Goal: Task Accomplishment & Management: Use online tool/utility

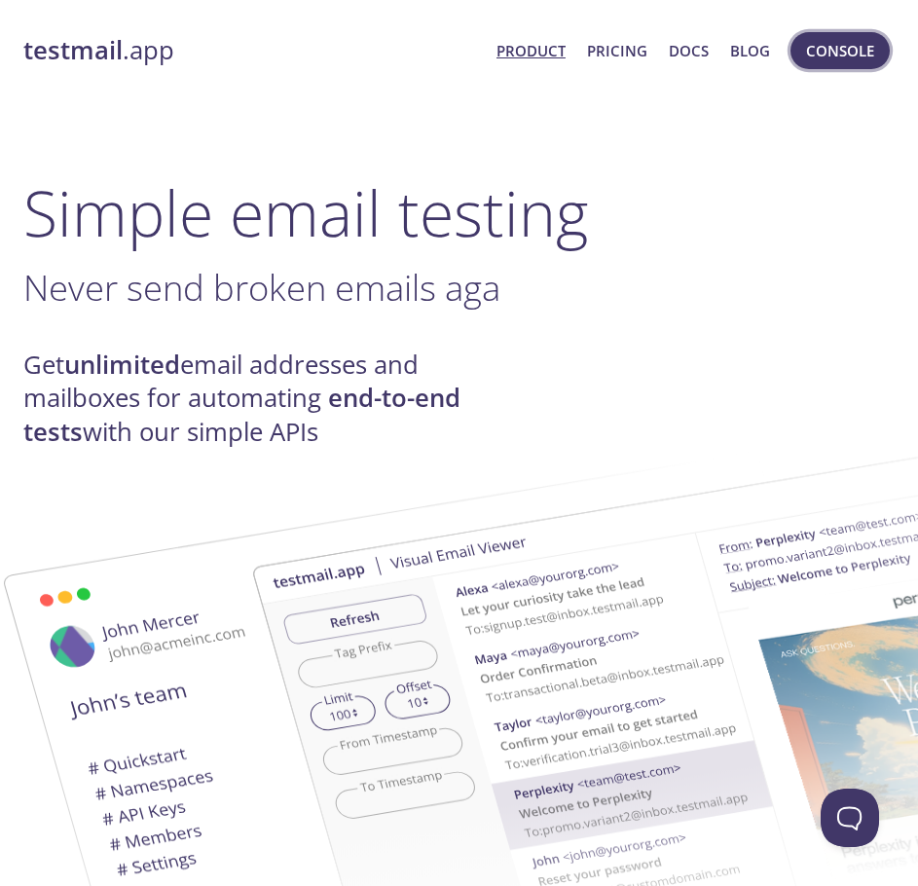
click at [852, 51] on span "Console" at bounding box center [840, 50] width 68 height 25
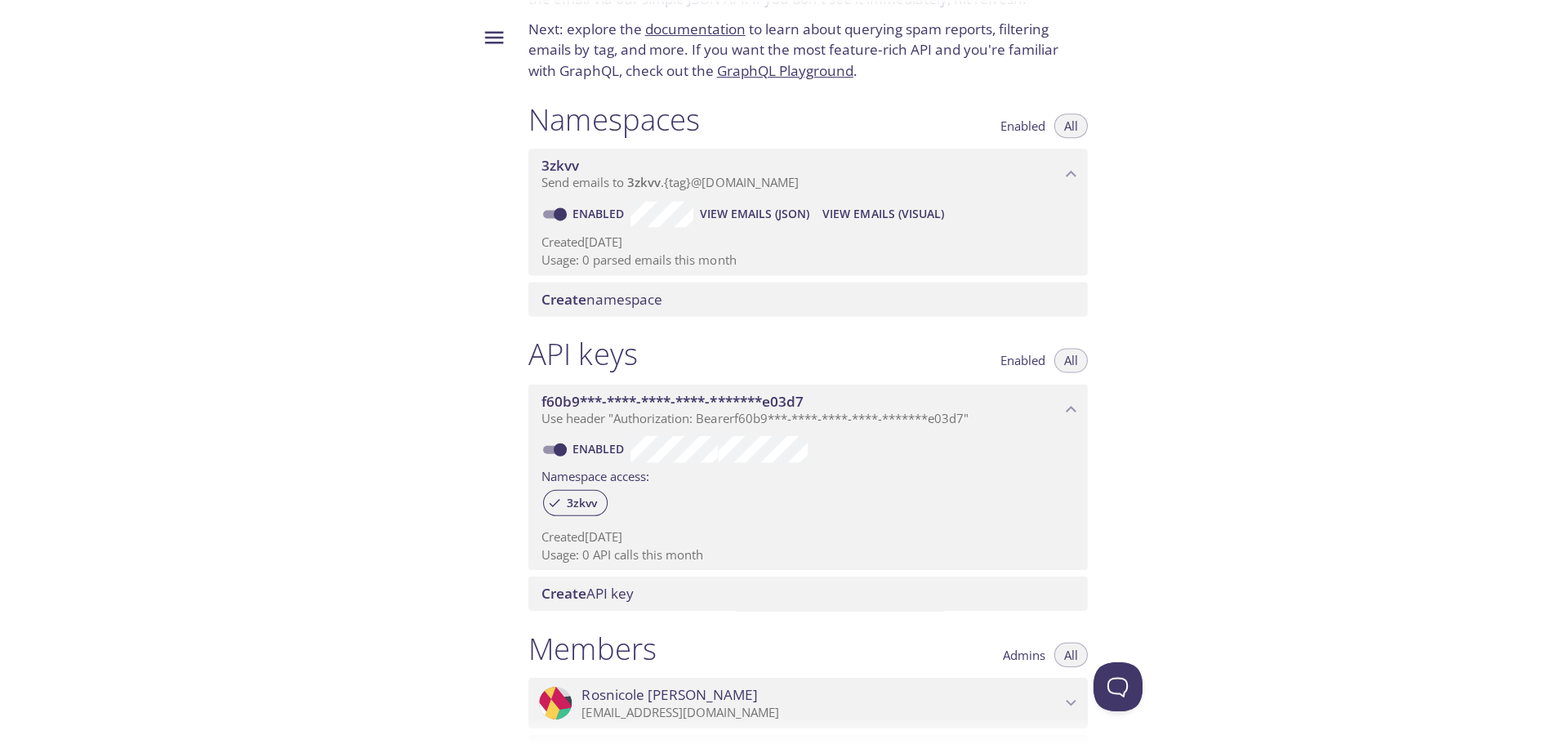
scroll to position [76, 0]
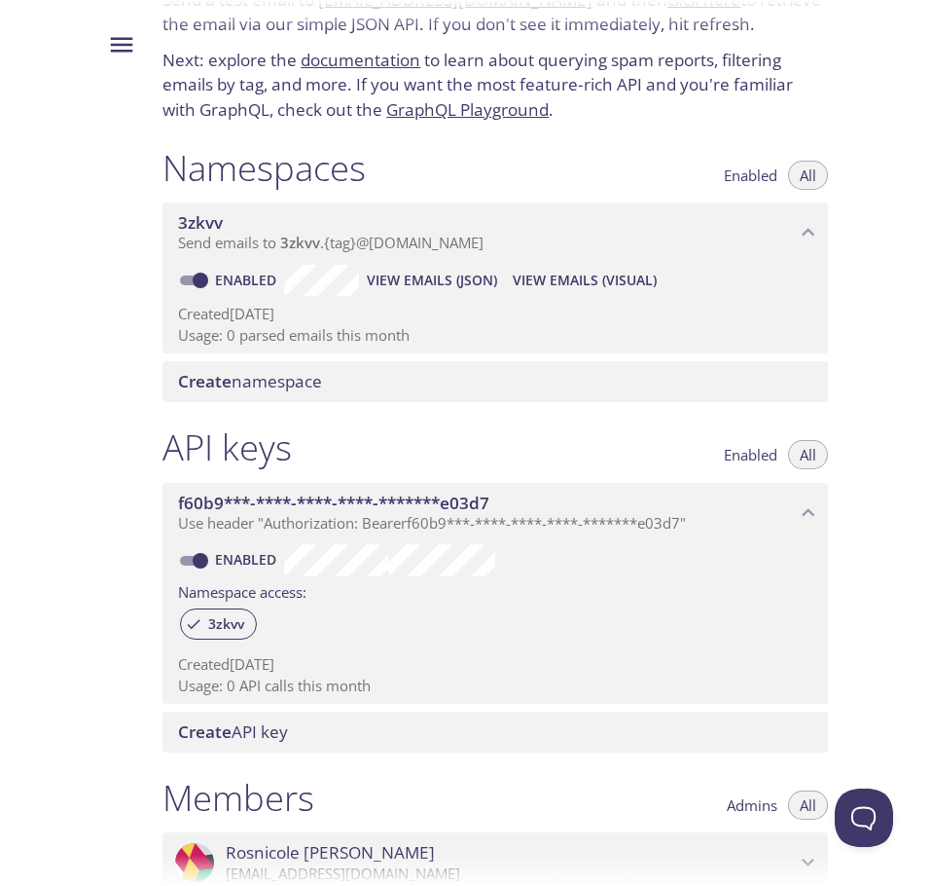
click at [230, 389] on span "Create" at bounding box center [205, 381] width 54 height 22
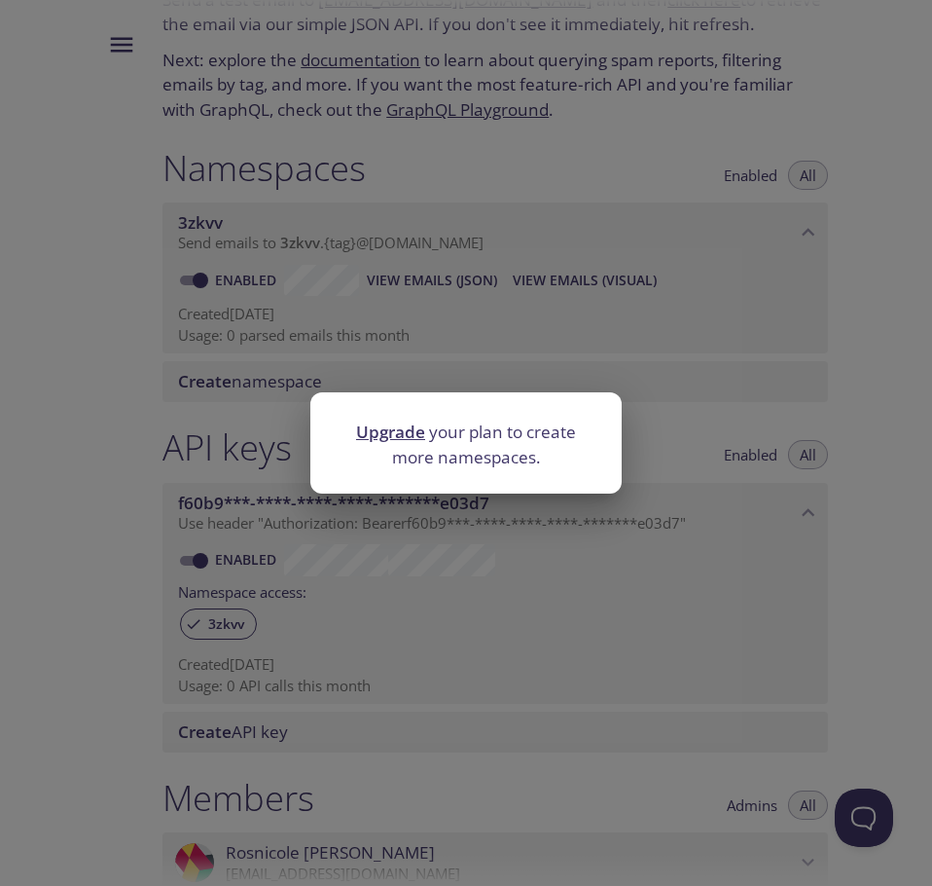
click at [674, 390] on div "Upgrade your plan to create more namespaces." at bounding box center [466, 443] width 932 height 886
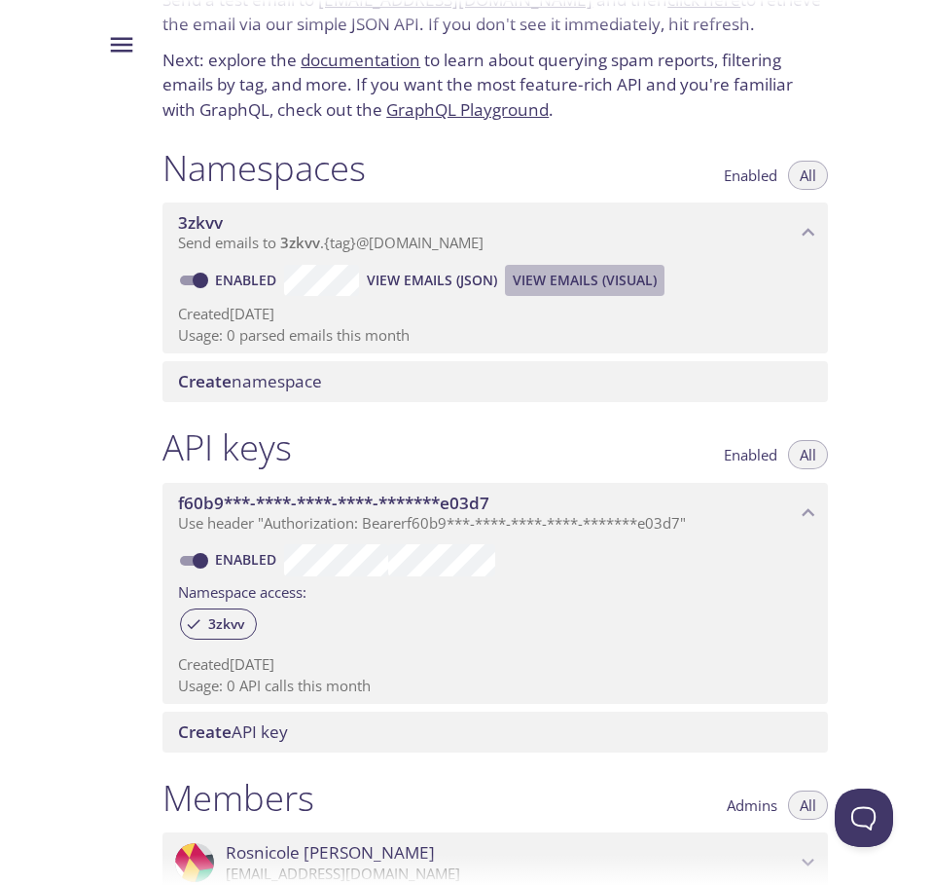
click at [604, 279] on span "View Emails (Visual)" at bounding box center [585, 280] width 144 height 23
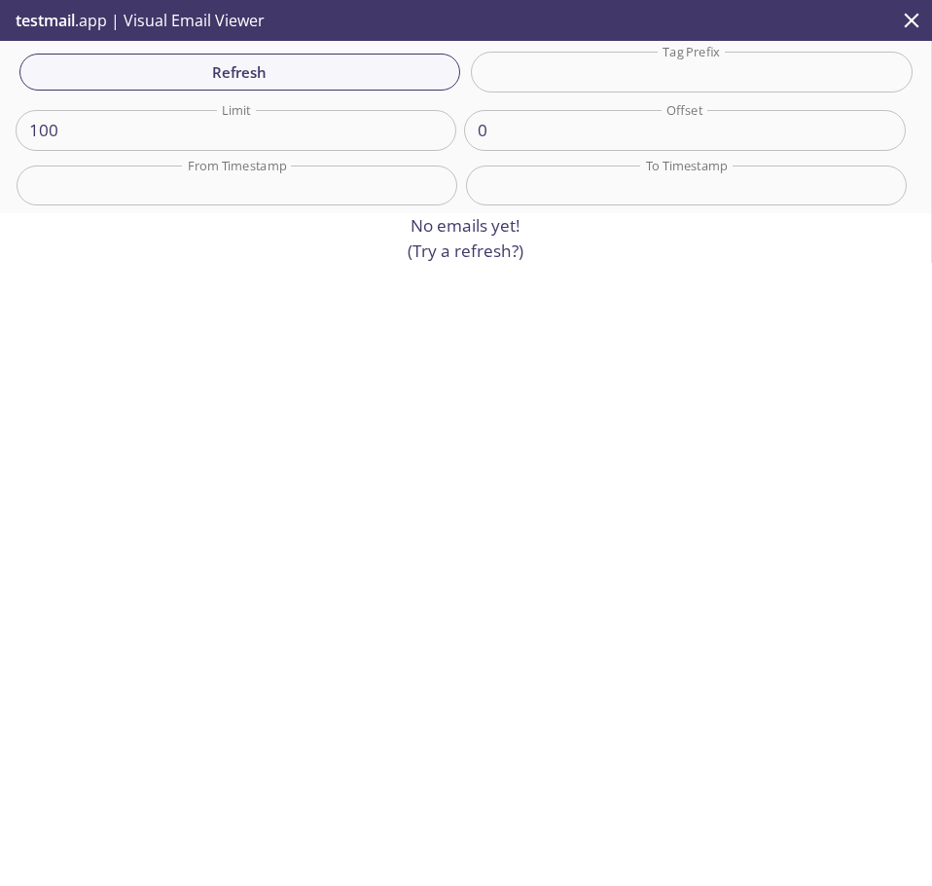
click at [506, 252] on p "No emails yet! (Try a refresh?)" at bounding box center [466, 238] width 116 height 50
click at [399, 77] on span "Refresh" at bounding box center [240, 71] width 410 height 25
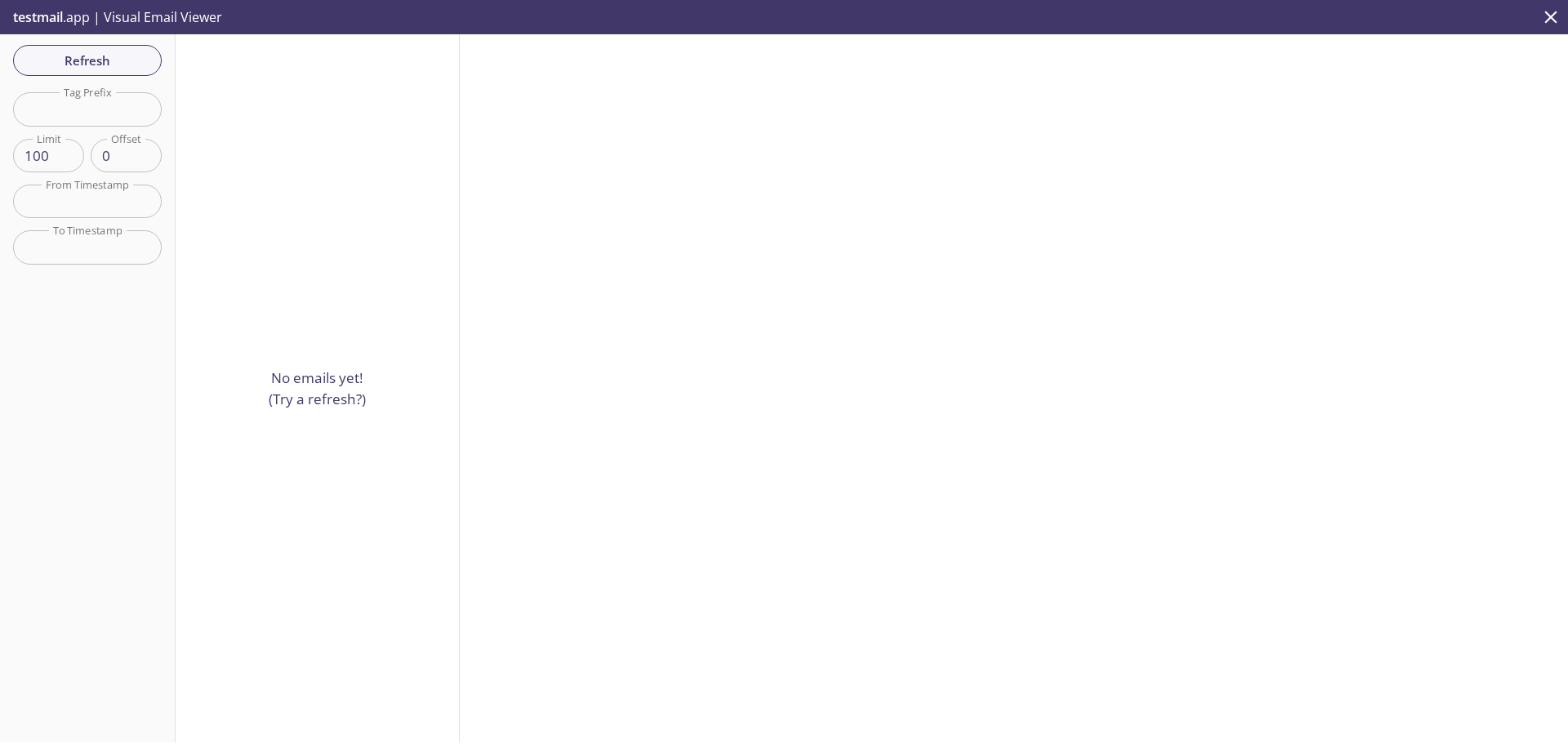
click at [404, 250] on div "No emails yet! (Try a refresh?)" at bounding box center [317, 388] width 284 height 708
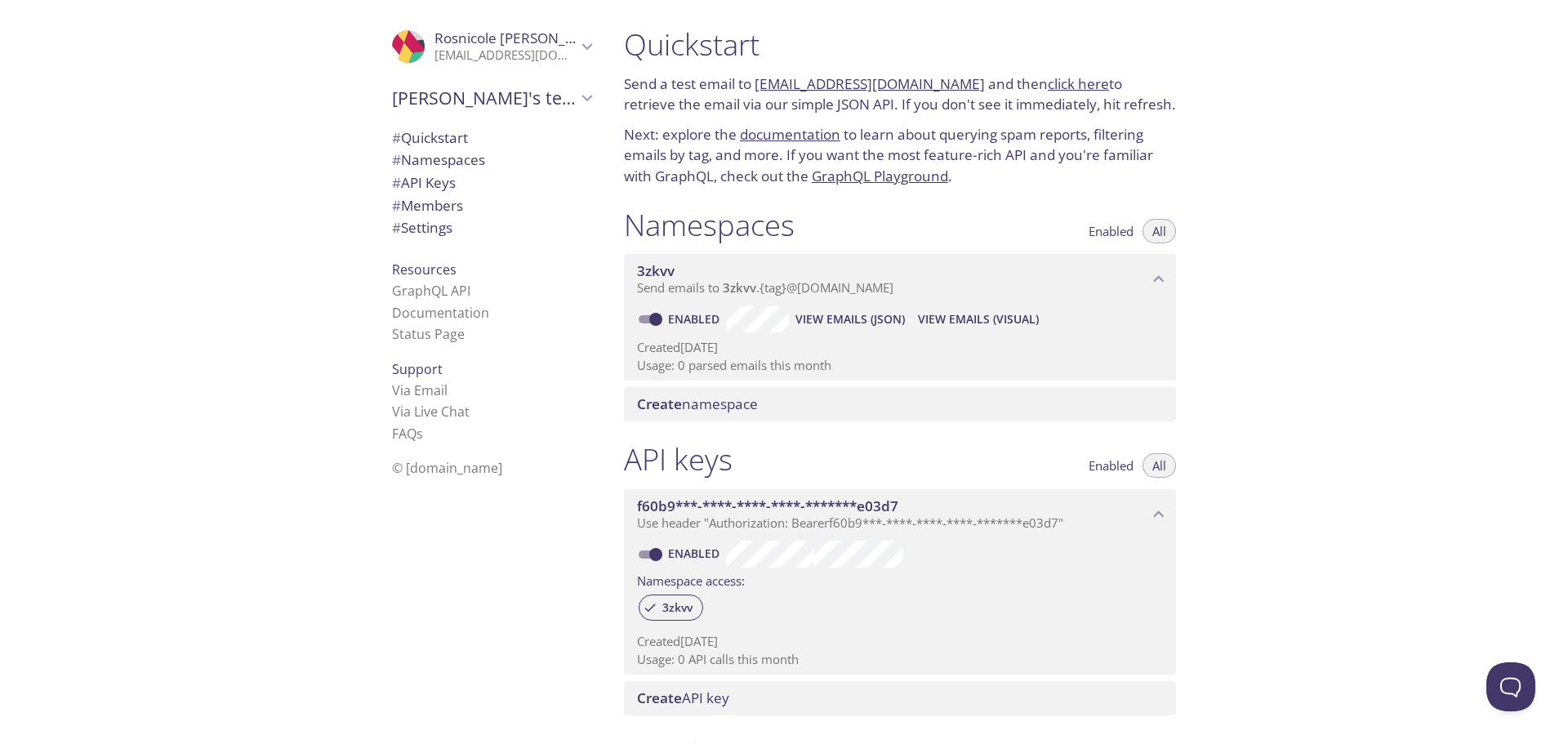
click at [769, 231] on span "Enabled" at bounding box center [1111, 231] width 45 height 0
click at [476, 136] on span "# Quickstart" at bounding box center [491, 138] width 199 height 21
click at [453, 161] on span "# Namespaces" at bounding box center [438, 159] width 93 height 18
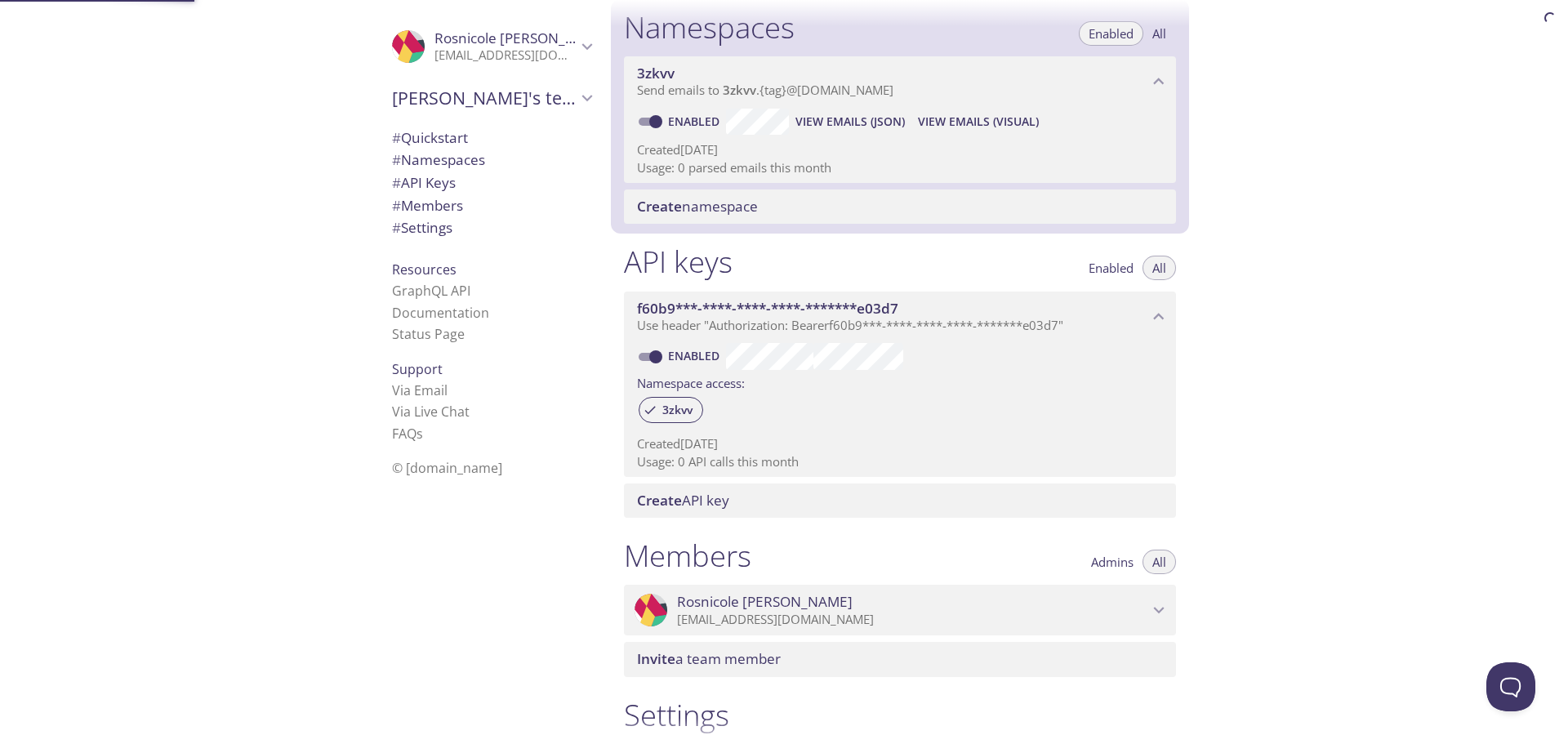
scroll to position [206, 0]
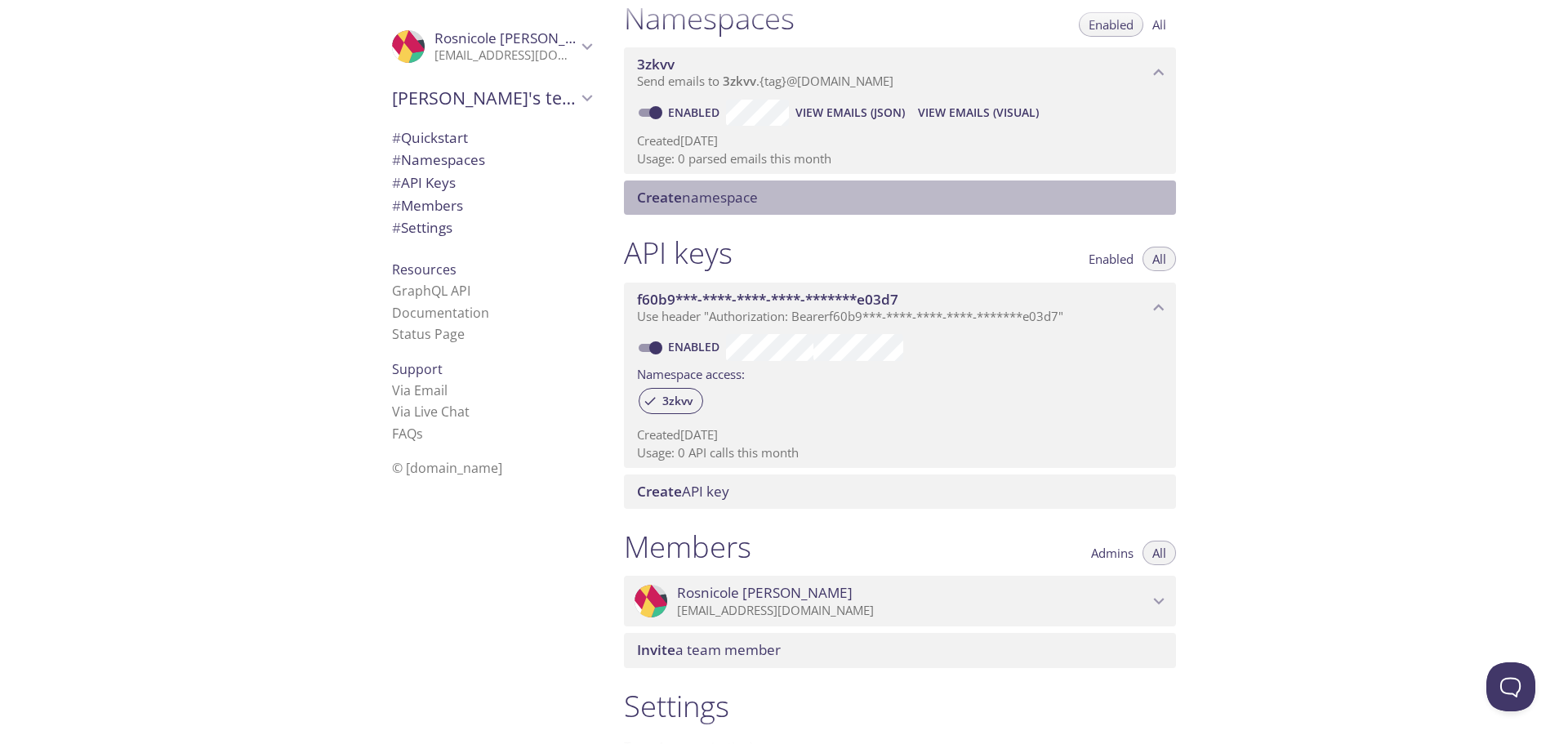
click at [695, 197] on span "Create namespace" at bounding box center [697, 197] width 121 height 18
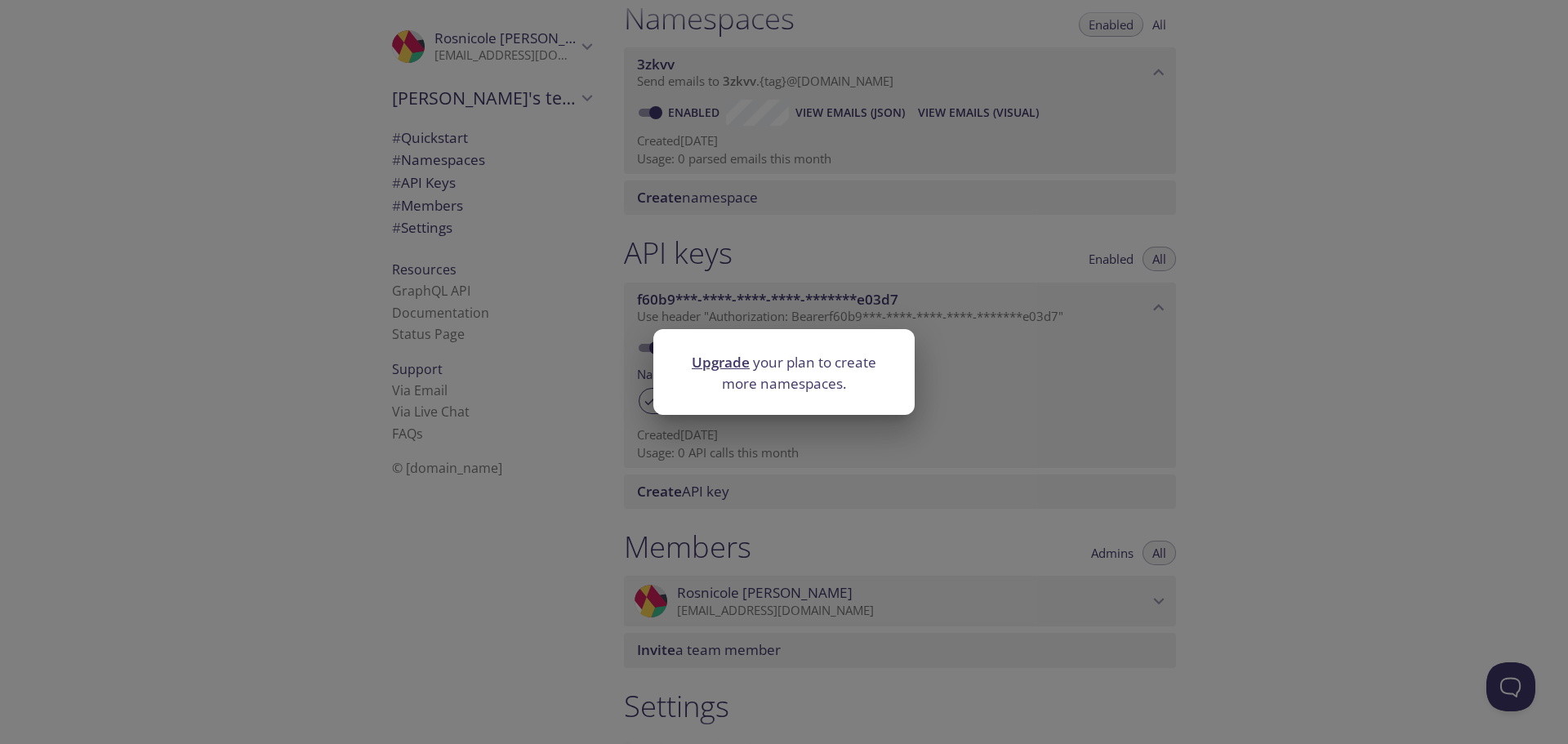
drag, startPoint x: 1124, startPoint y: 470, endPoint x: 1143, endPoint y: 472, distance: 19.1
click at [769, 471] on div "Upgrade your plan to create more namespaces." at bounding box center [784, 372] width 1568 height 744
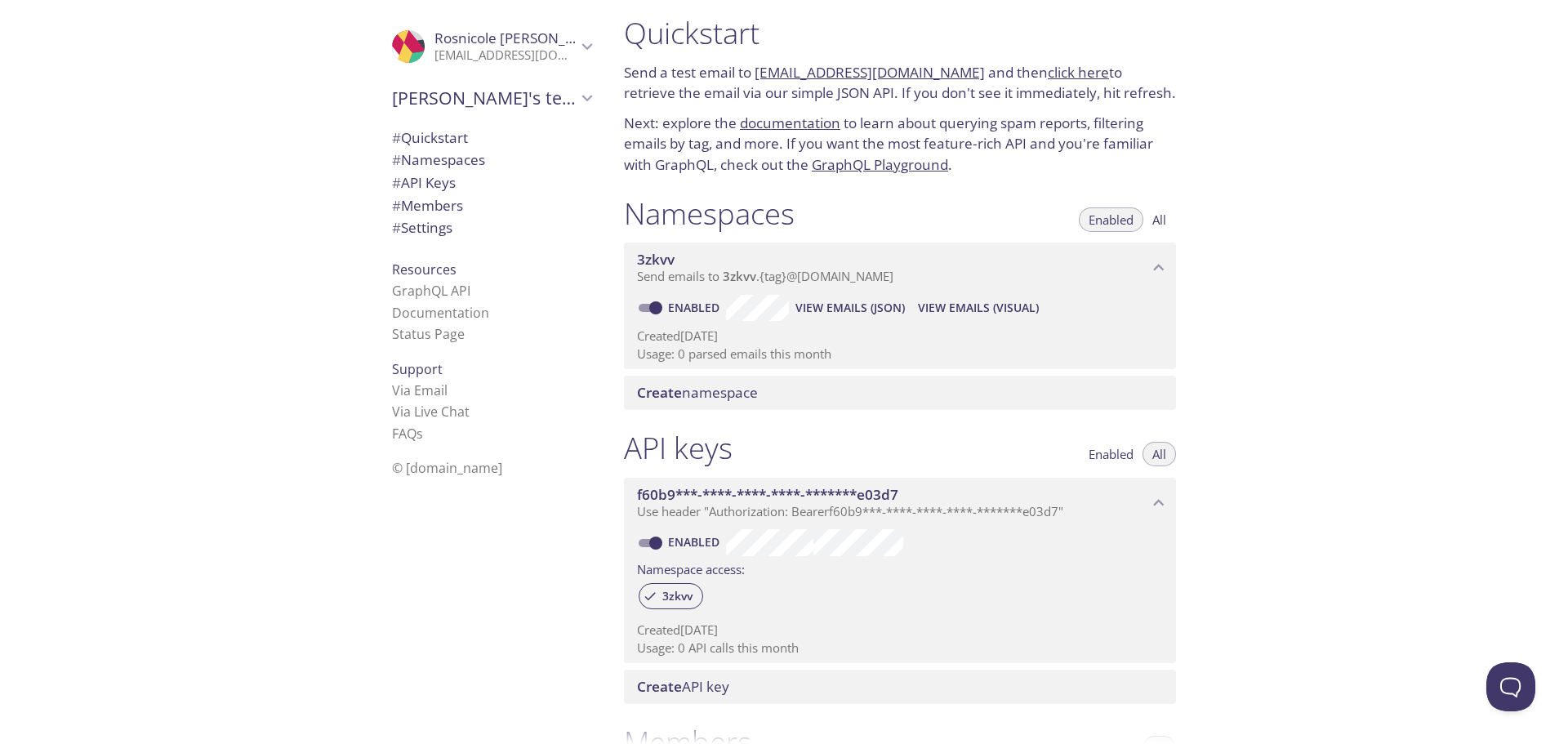
scroll to position [0, 0]
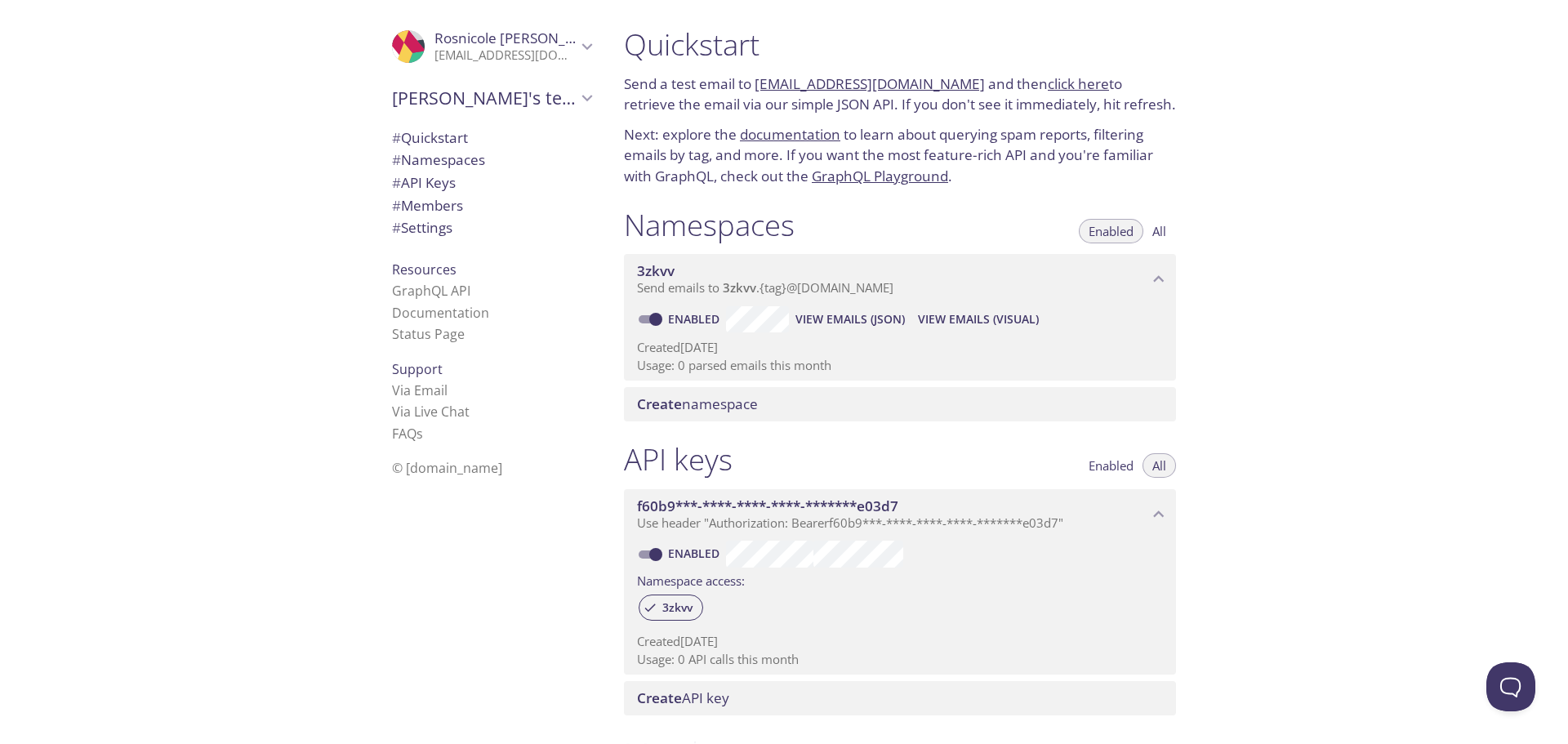
click at [576, 44] on icon "Rosnicole Cruz" at bounding box center [586, 46] width 21 height 21
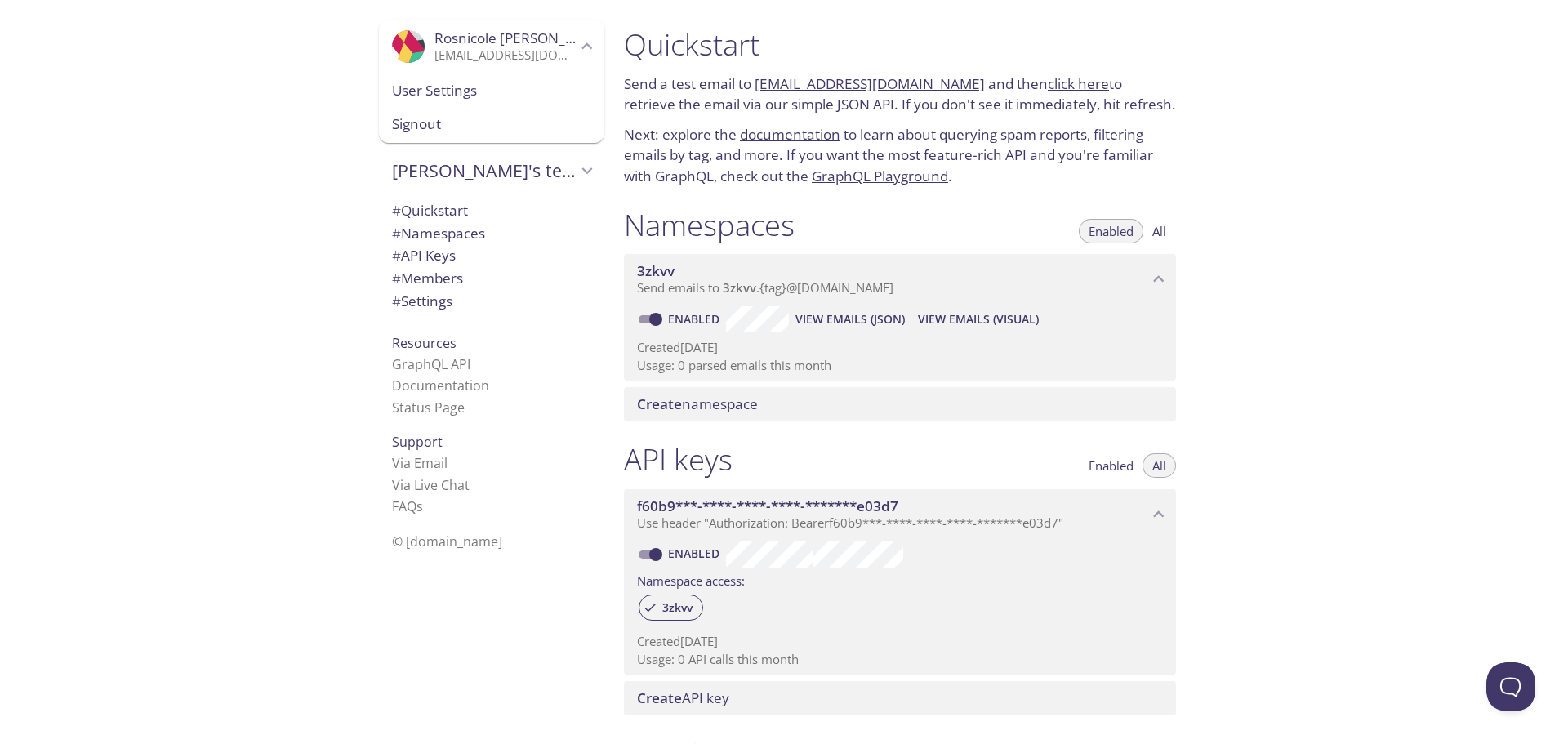
click at [550, 95] on span "User Settings" at bounding box center [491, 90] width 199 height 21
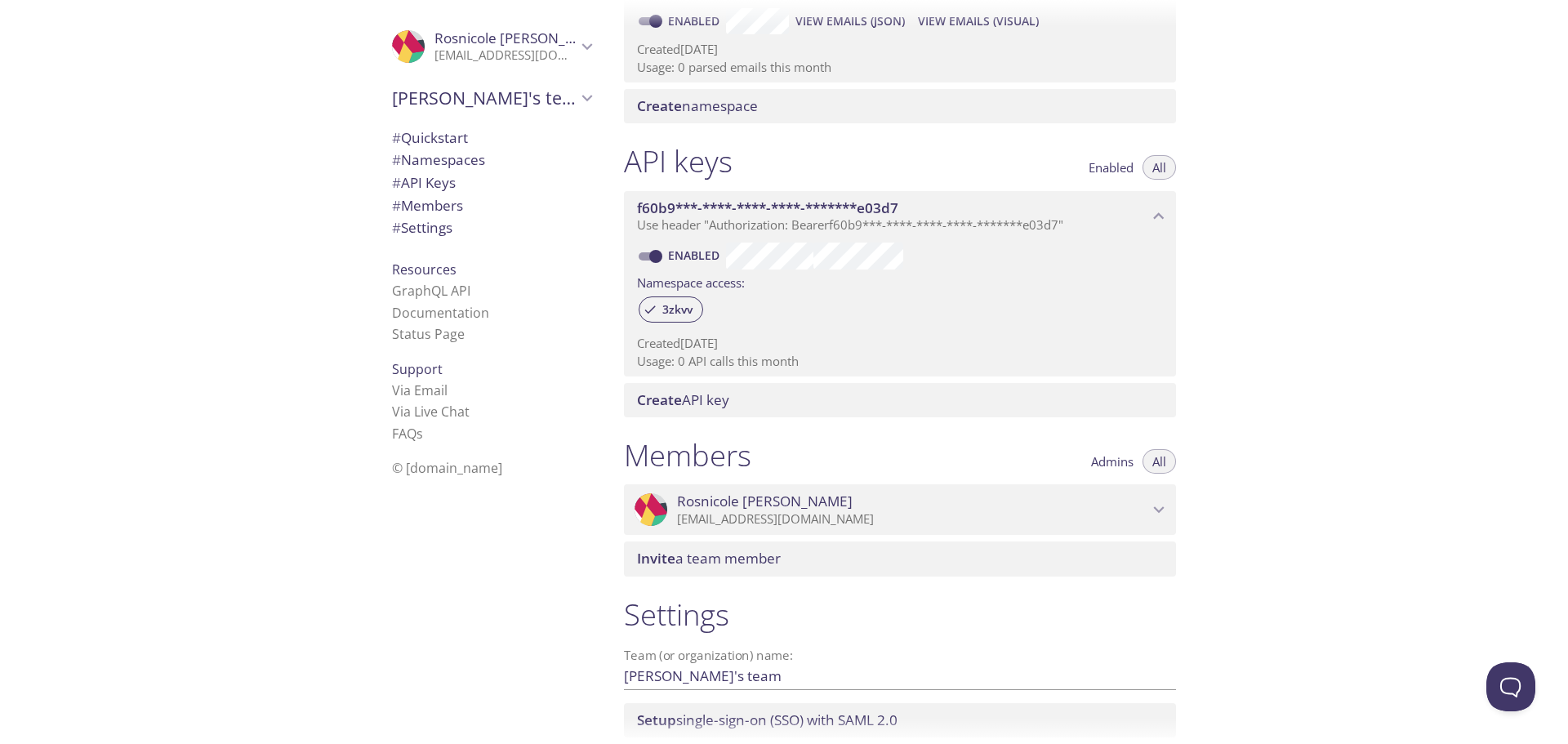
scroll to position [417, 0]
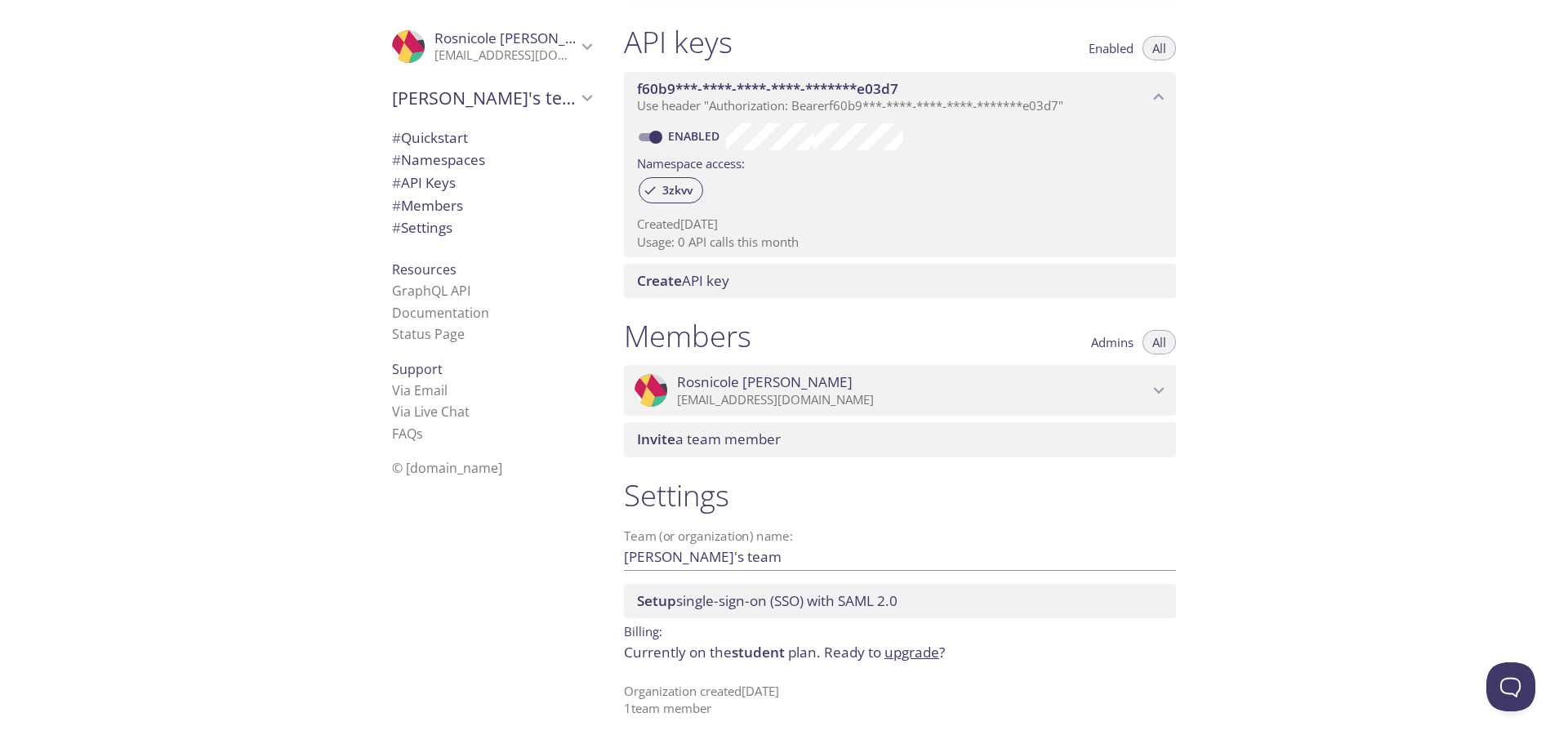
click at [767, 654] on span "student" at bounding box center [758, 652] width 53 height 18
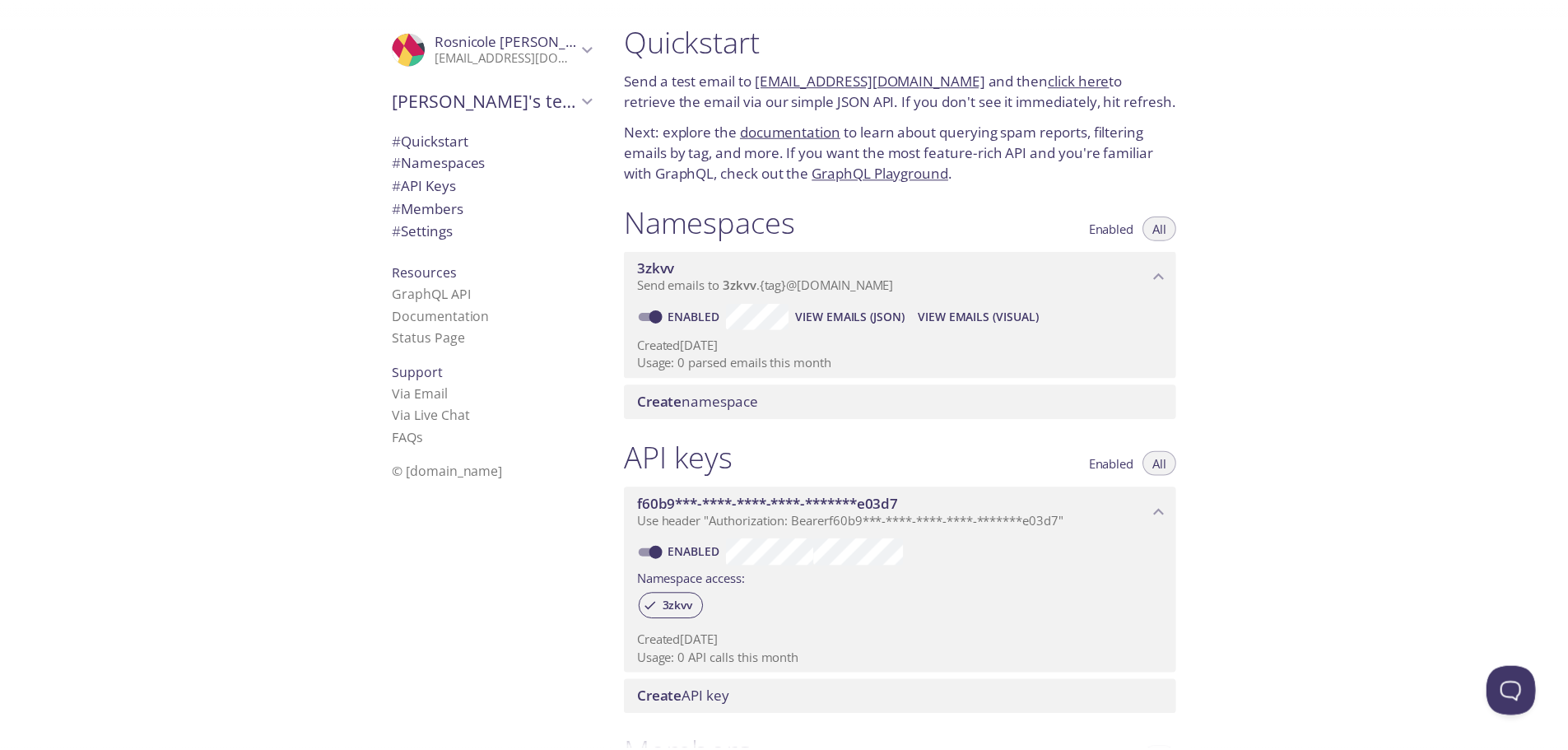
scroll to position [0, 0]
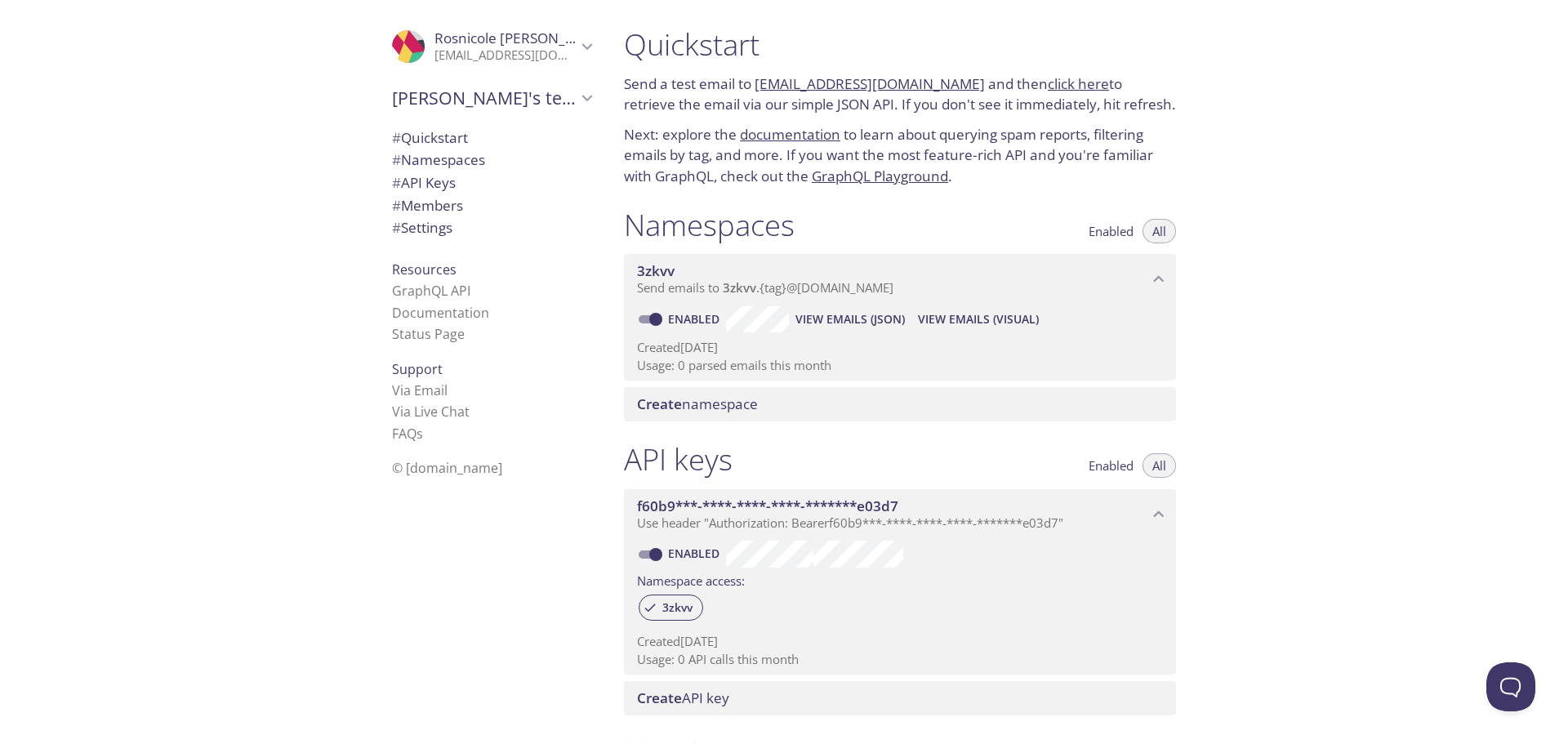
click at [769, 290] on div "3zkvv Send emails to 3zkvv . {tag} @[DOMAIN_NAME]" at bounding box center [900, 279] width 552 height 50
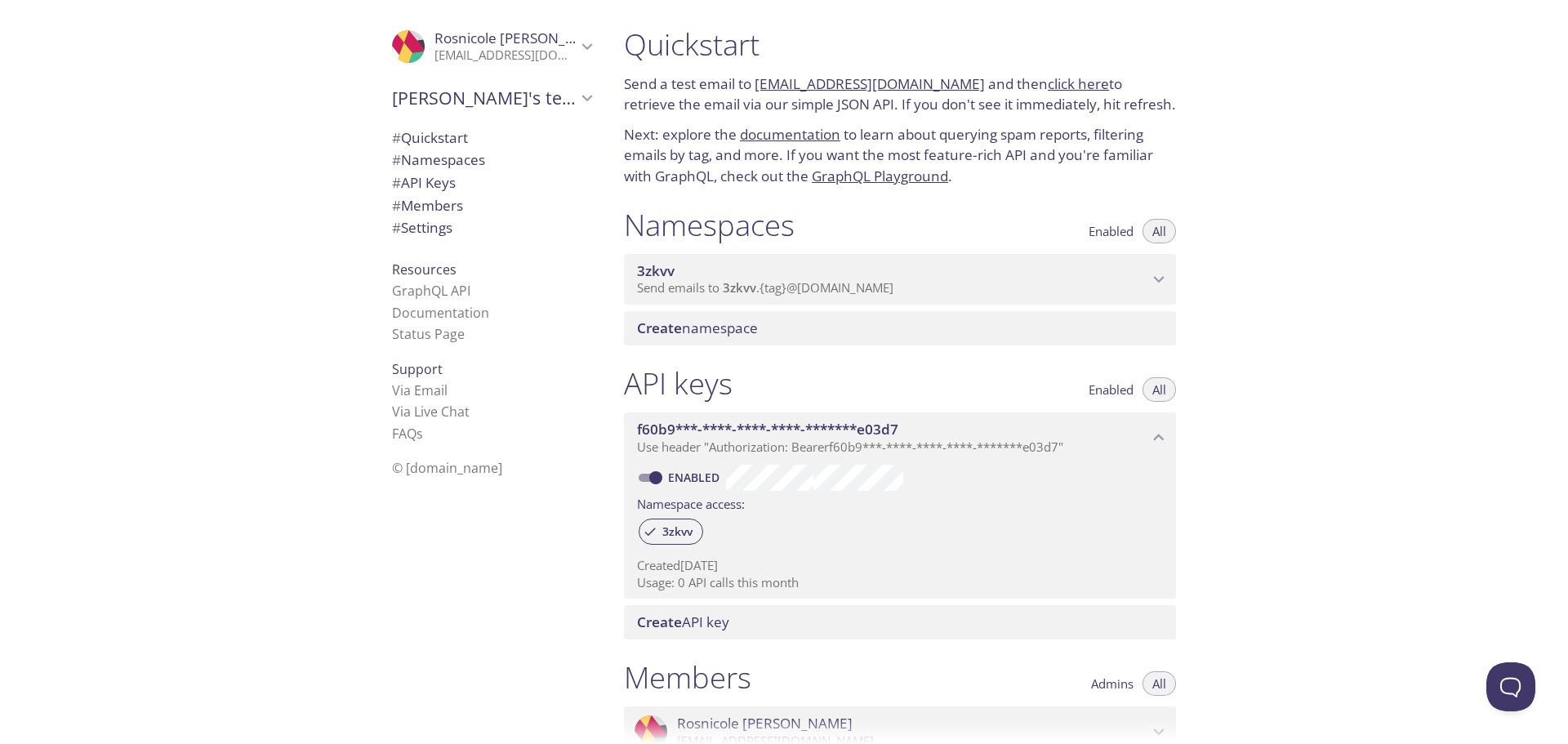
click at [769, 285] on icon "3zkvv namespace" at bounding box center [1158, 278] width 21 height 21
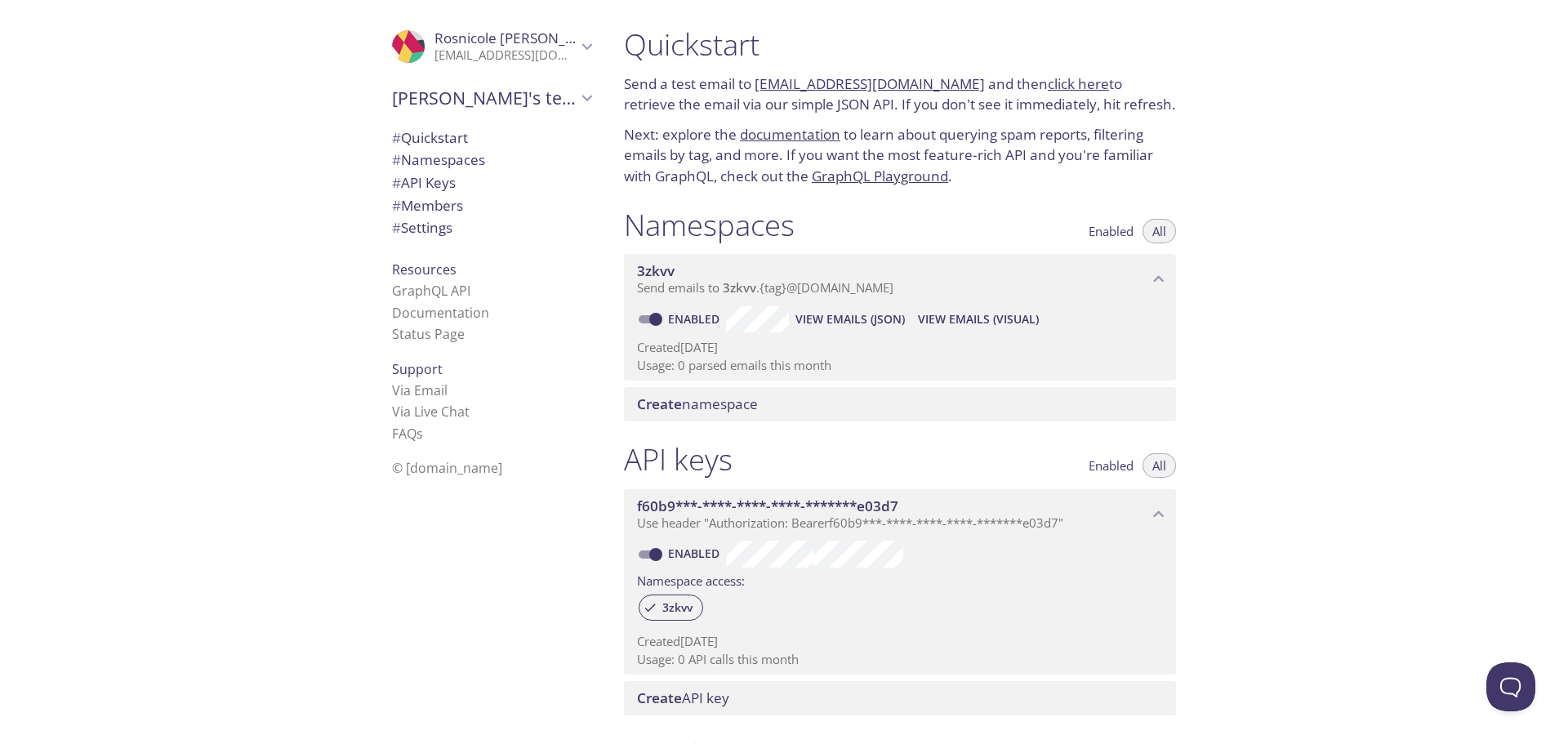
click at [658, 409] on span "Create" at bounding box center [659, 403] width 45 height 18
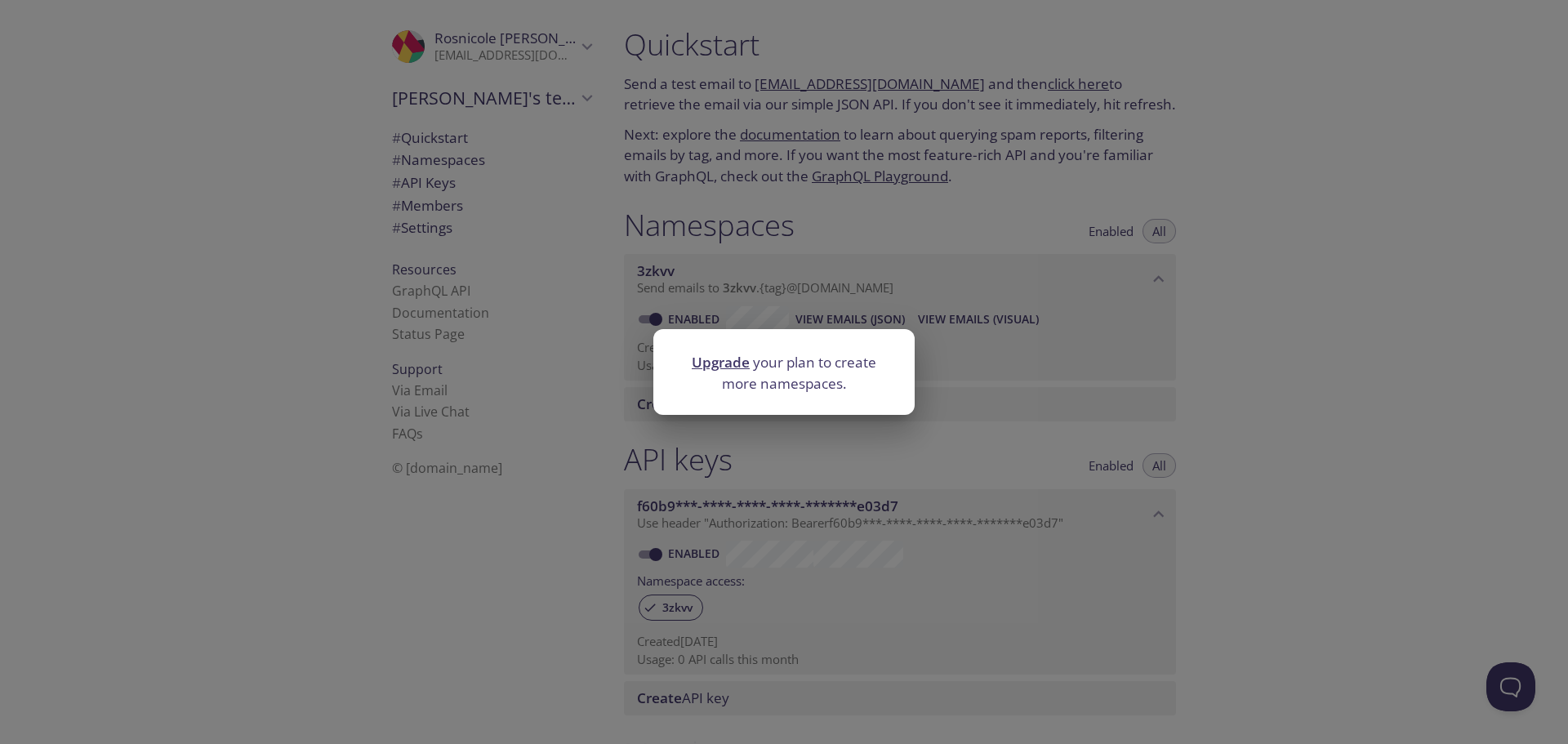
click at [730, 366] on link "Upgrade" at bounding box center [720, 362] width 58 height 18
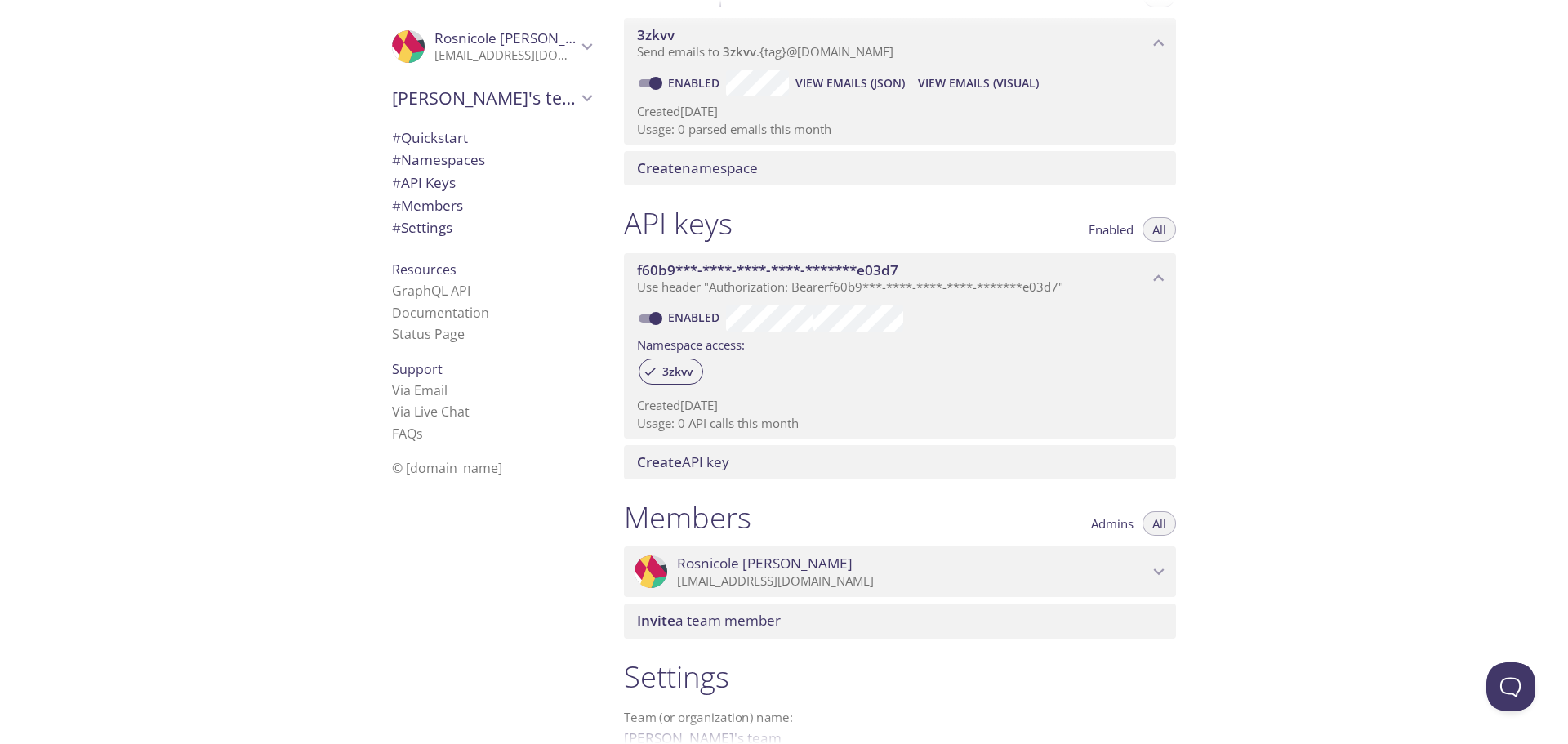
scroll to position [417, 0]
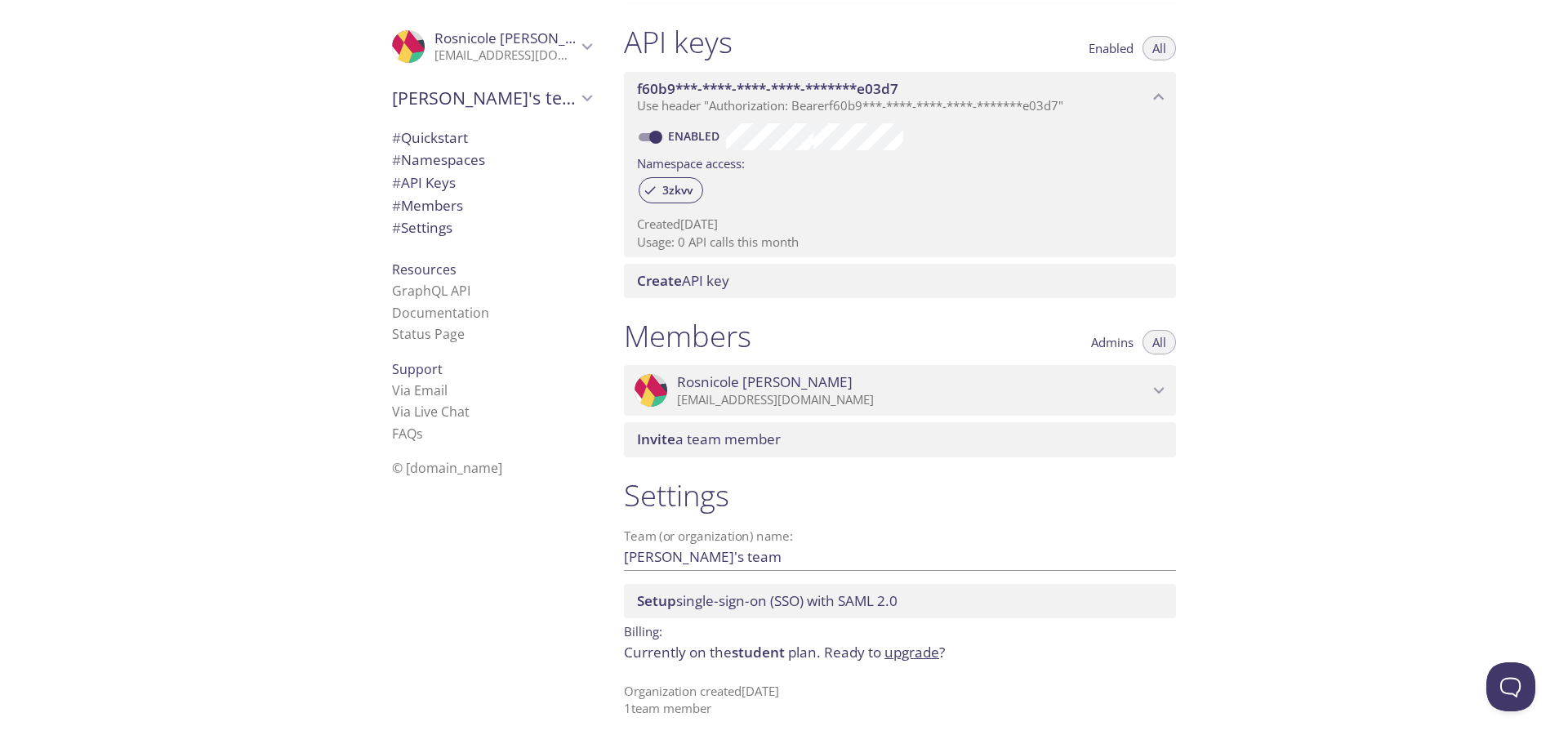
click at [759, 655] on span "student" at bounding box center [758, 652] width 53 height 18
click at [769, 653] on link "upgrade" at bounding box center [911, 652] width 55 height 18
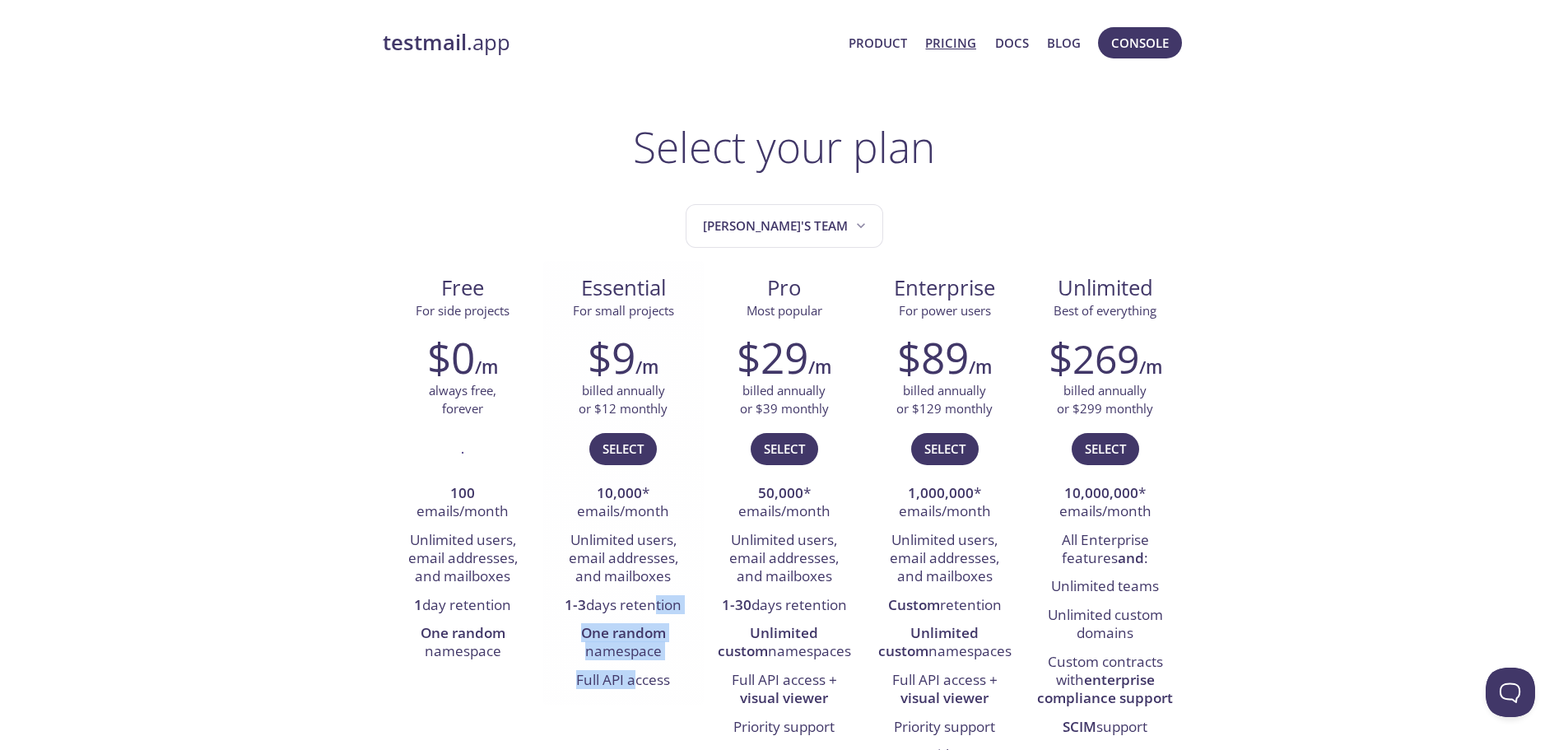
drag, startPoint x: 648, startPoint y: 624, endPoint x: 638, endPoint y: 685, distance: 61.8
click at [638, 685] on ul "10,000 * emails/month Unlimited users, email addresses, and mailboxes 1-3 days …" at bounding box center [623, 587] width 136 height 215
click at [658, 650] on li "One random namespace" at bounding box center [623, 643] width 136 height 47
click at [776, 43] on link "Product" at bounding box center [877, 42] width 58 height 21
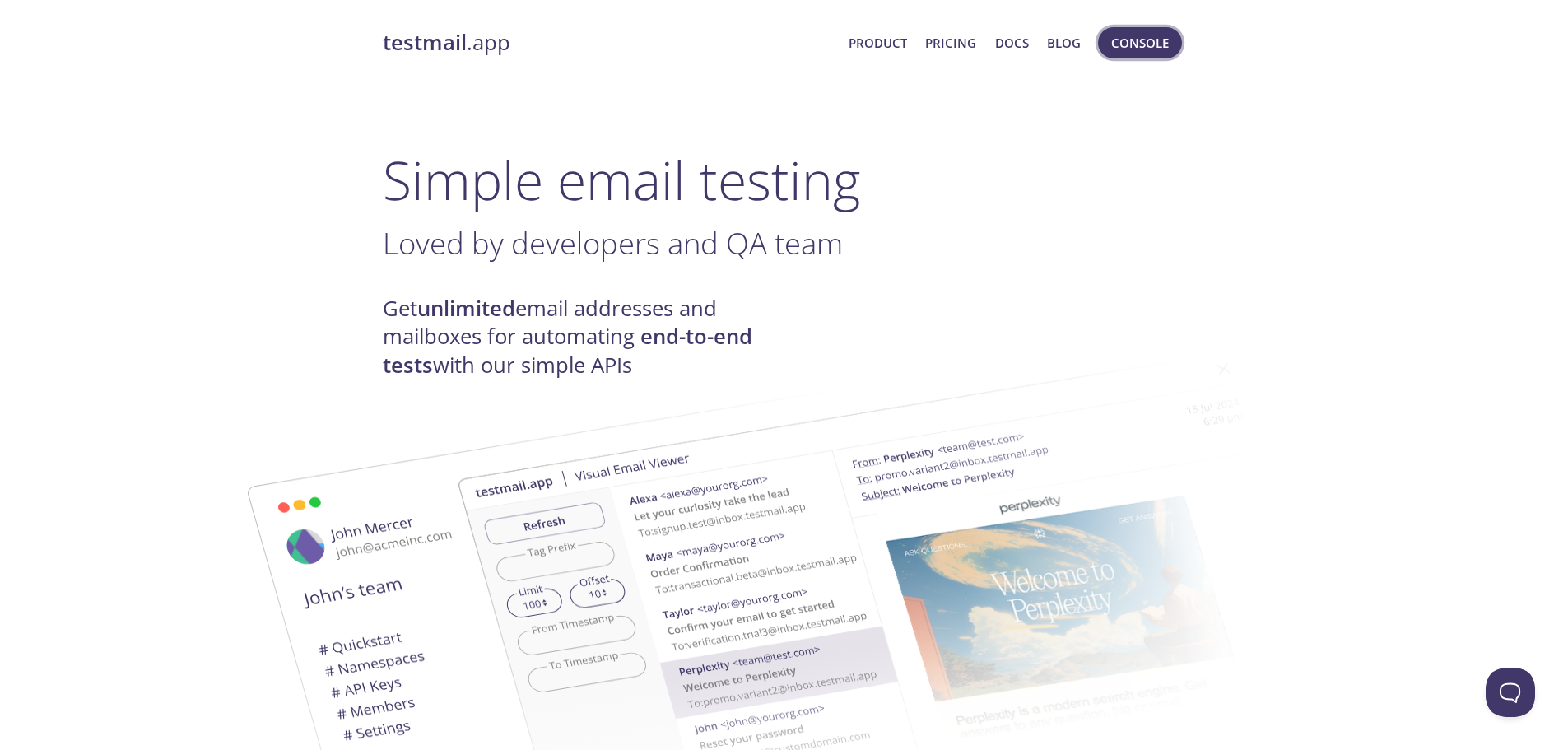
click at [776, 43] on span "Console" at bounding box center [1140, 42] width 58 height 21
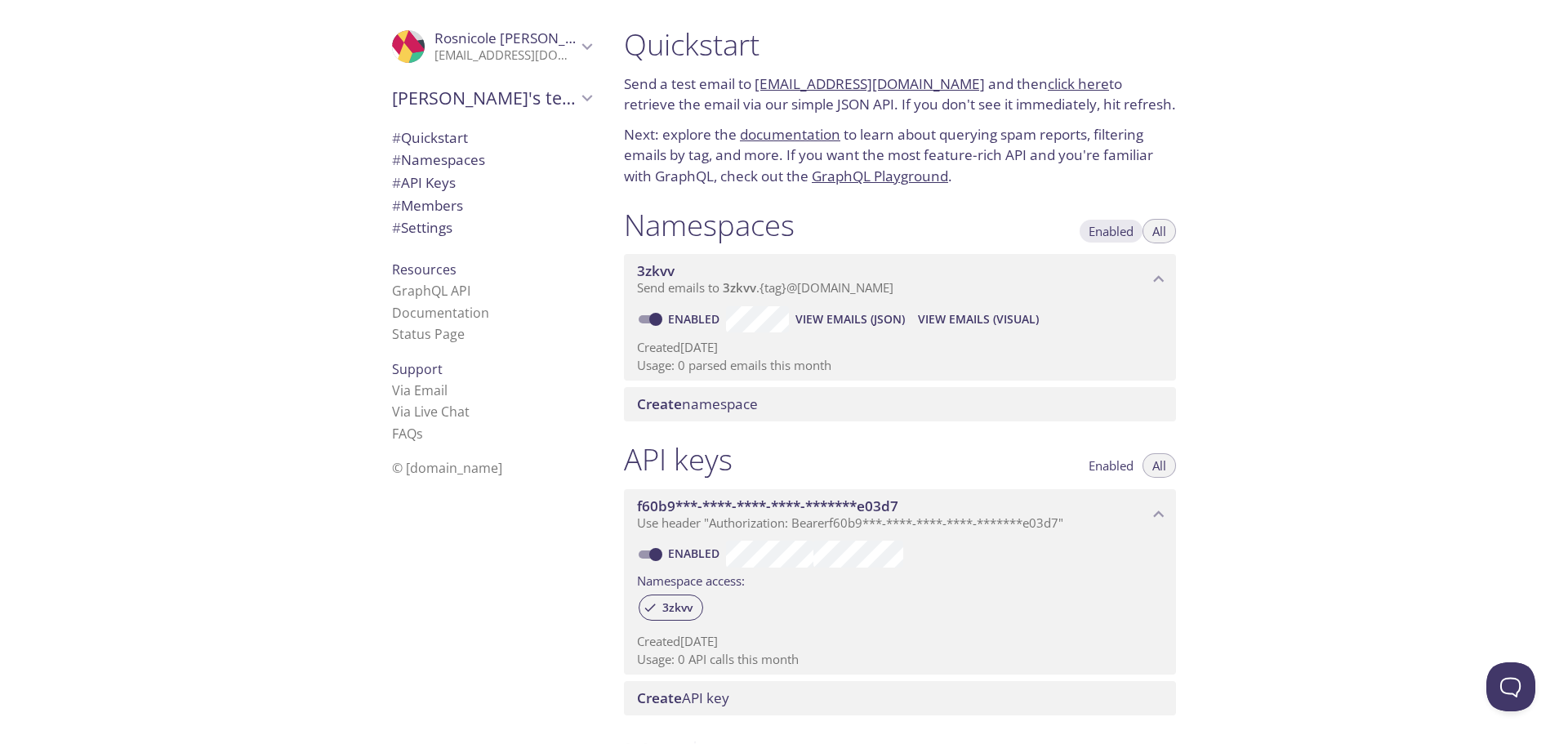
click at [769, 231] on span "Enabled" at bounding box center [1111, 231] width 45 height 0
click at [769, 326] on span "View Emails (Visual)" at bounding box center [978, 319] width 121 height 19
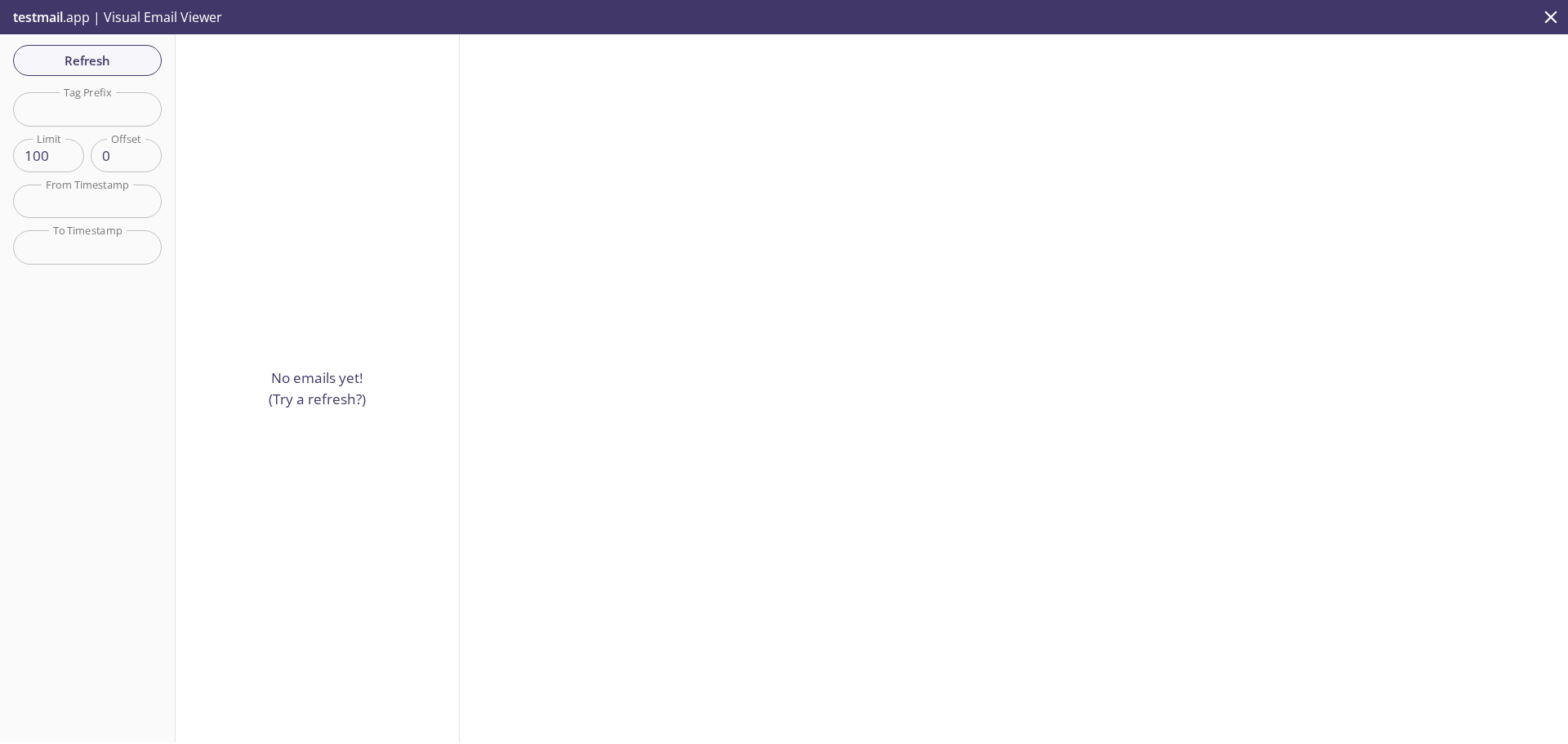
click at [281, 373] on p "No emails yet! (Try a refresh?)" at bounding box center [317, 388] width 97 height 42
click at [289, 392] on p "No emails yet! (Try a refresh?)" at bounding box center [317, 388] width 97 height 42
click at [70, 61] on span "Refresh" at bounding box center [87, 60] width 122 height 21
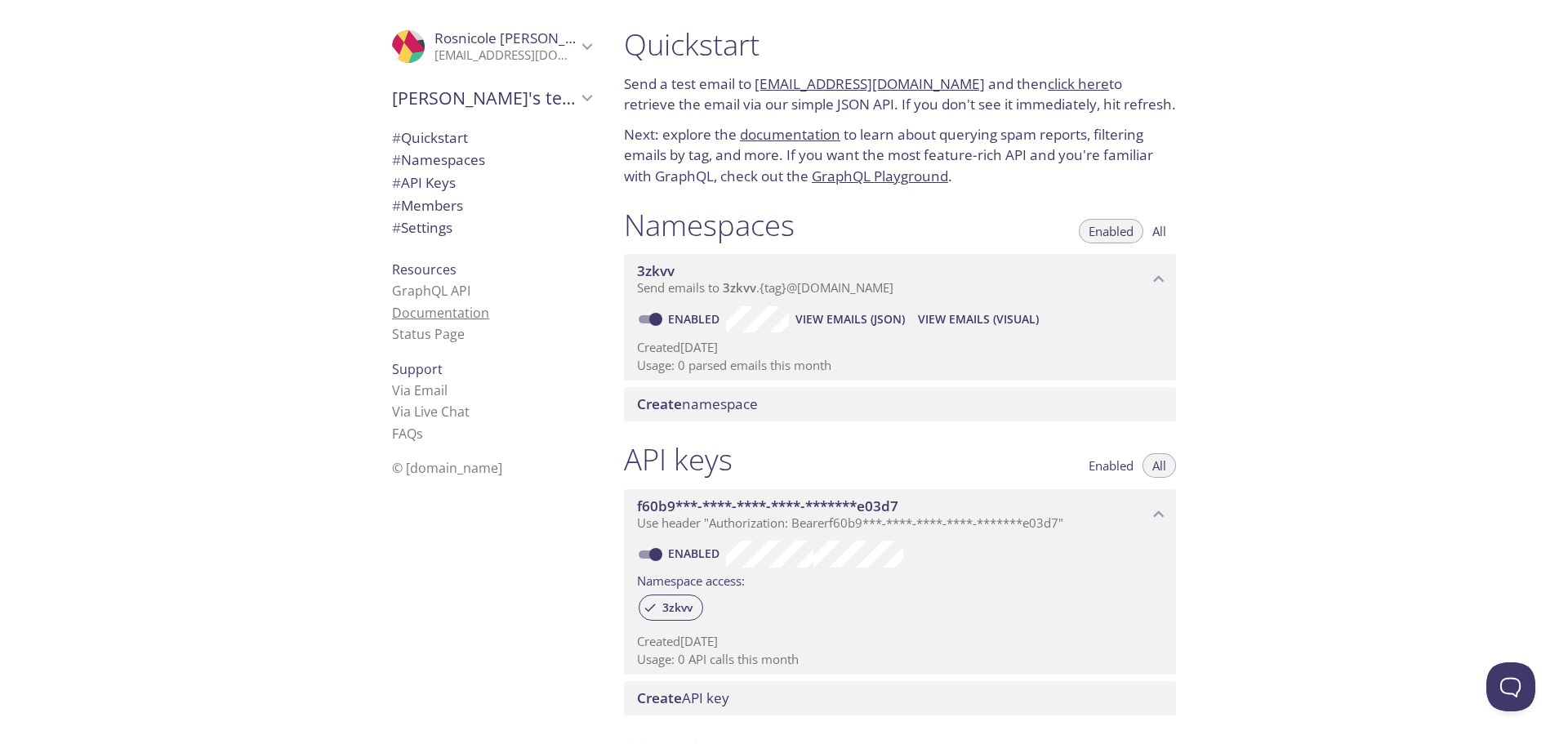
click at [440, 318] on link "Documentation" at bounding box center [440, 312] width 97 height 18
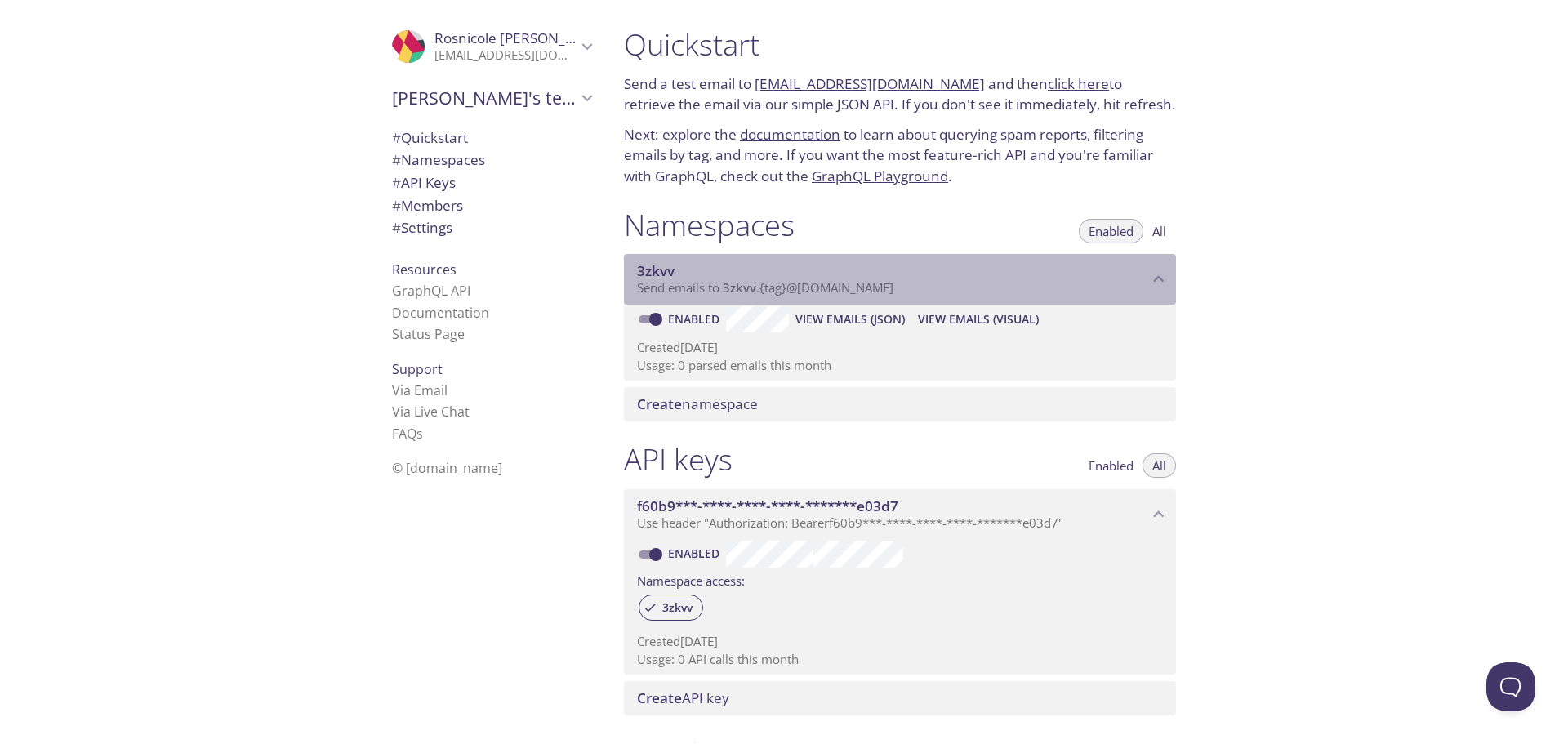
click at [768, 278] on span "3zkvv" at bounding box center [892, 270] width 511 height 18
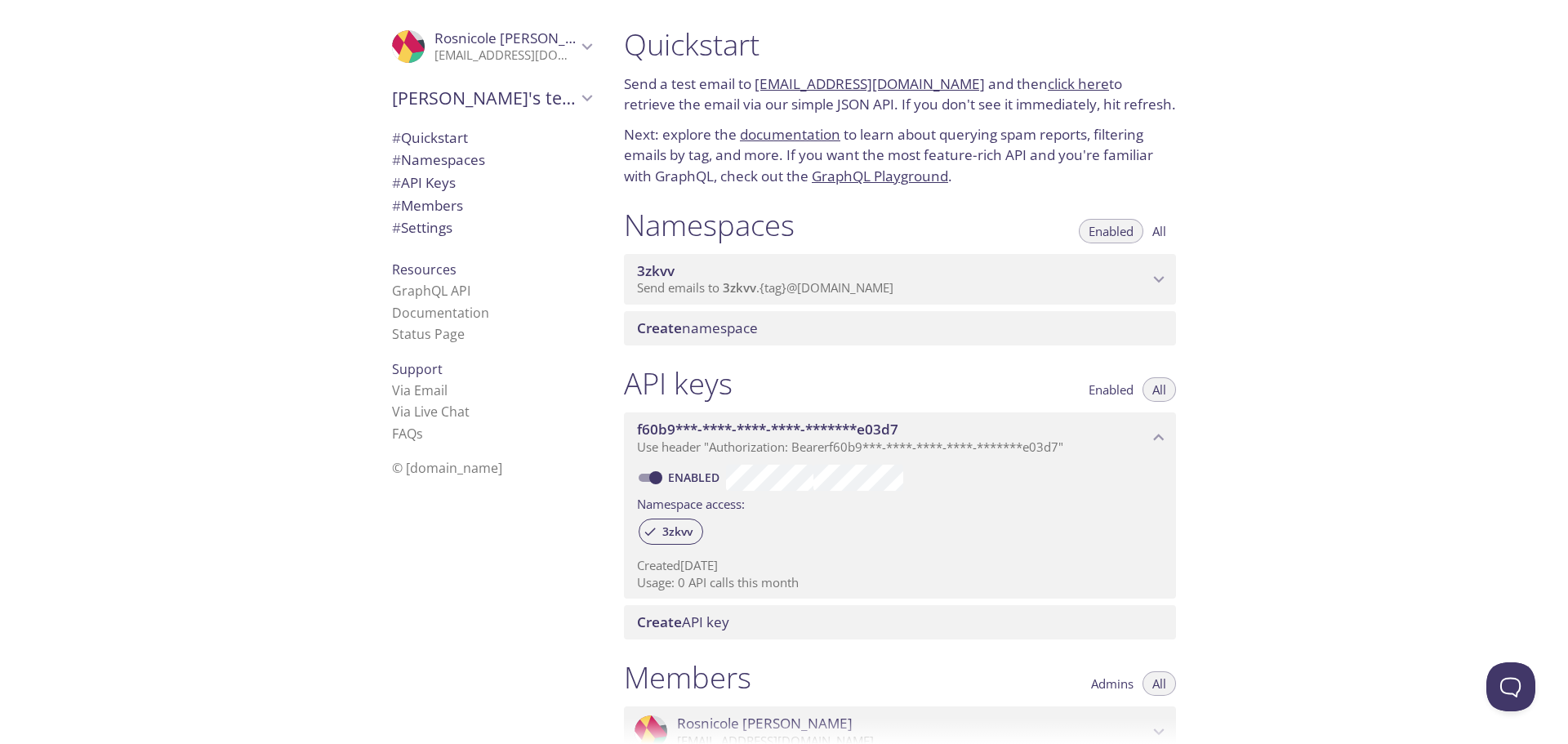
click at [768, 278] on span "3zkvv" at bounding box center [892, 270] width 511 height 18
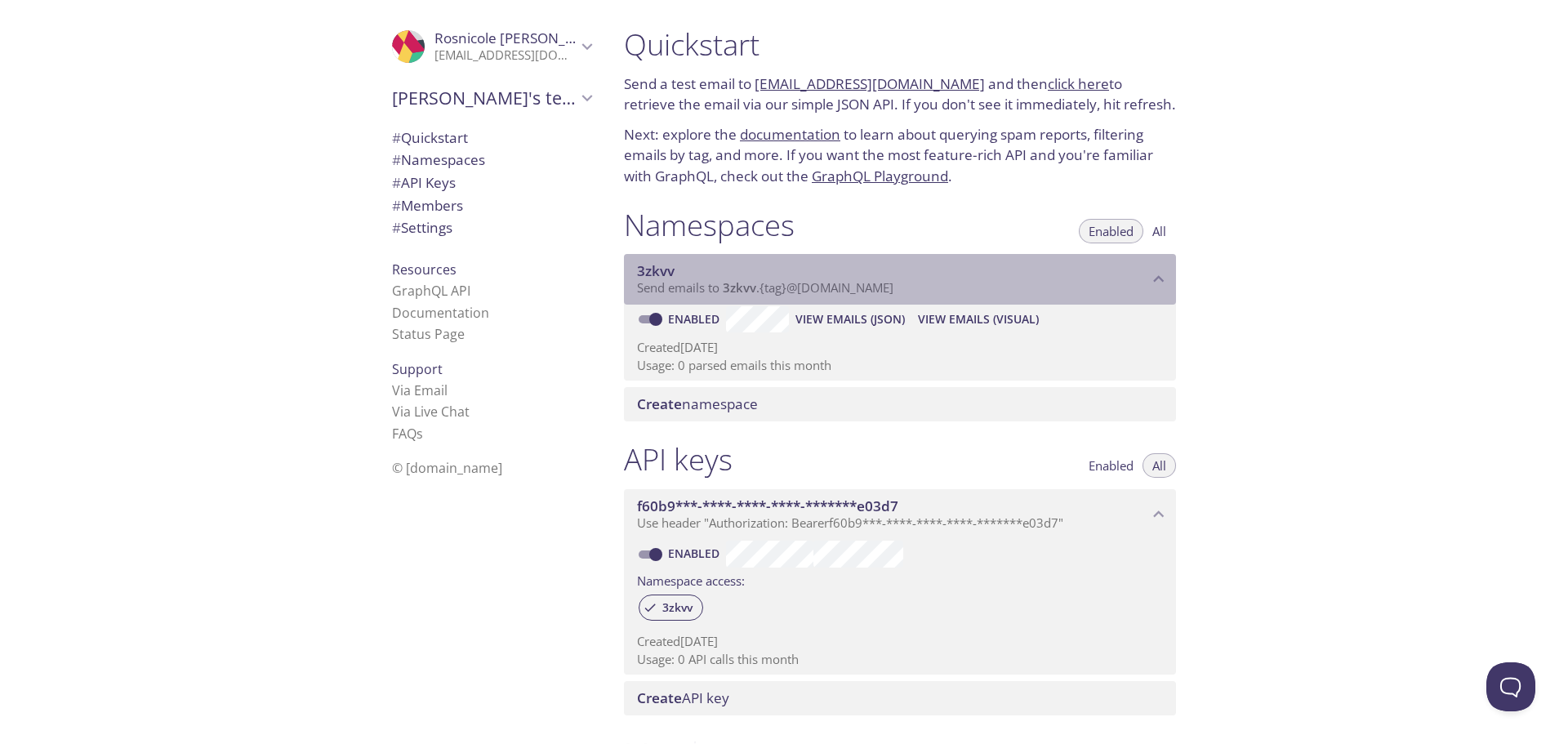
drag, startPoint x: 722, startPoint y: 289, endPoint x: 877, endPoint y: 294, distance: 155.1
click at [769, 294] on span "Send emails to 3zkvv . {tag} @[DOMAIN_NAME]" at bounding box center [765, 287] width 257 height 16
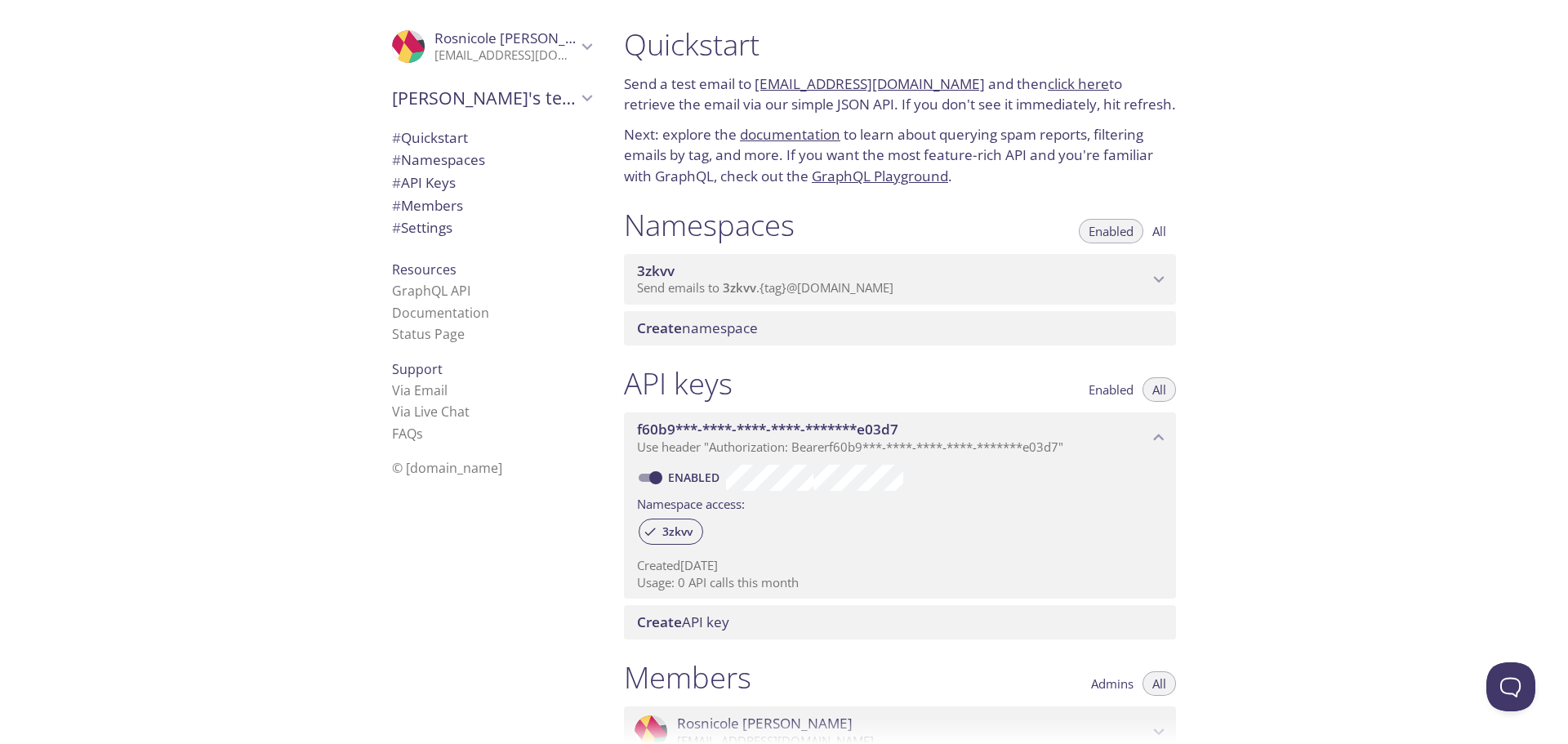
click at [769, 294] on span "Send emails to 3zkvv . {tag} @[DOMAIN_NAME]" at bounding box center [765, 287] width 257 height 16
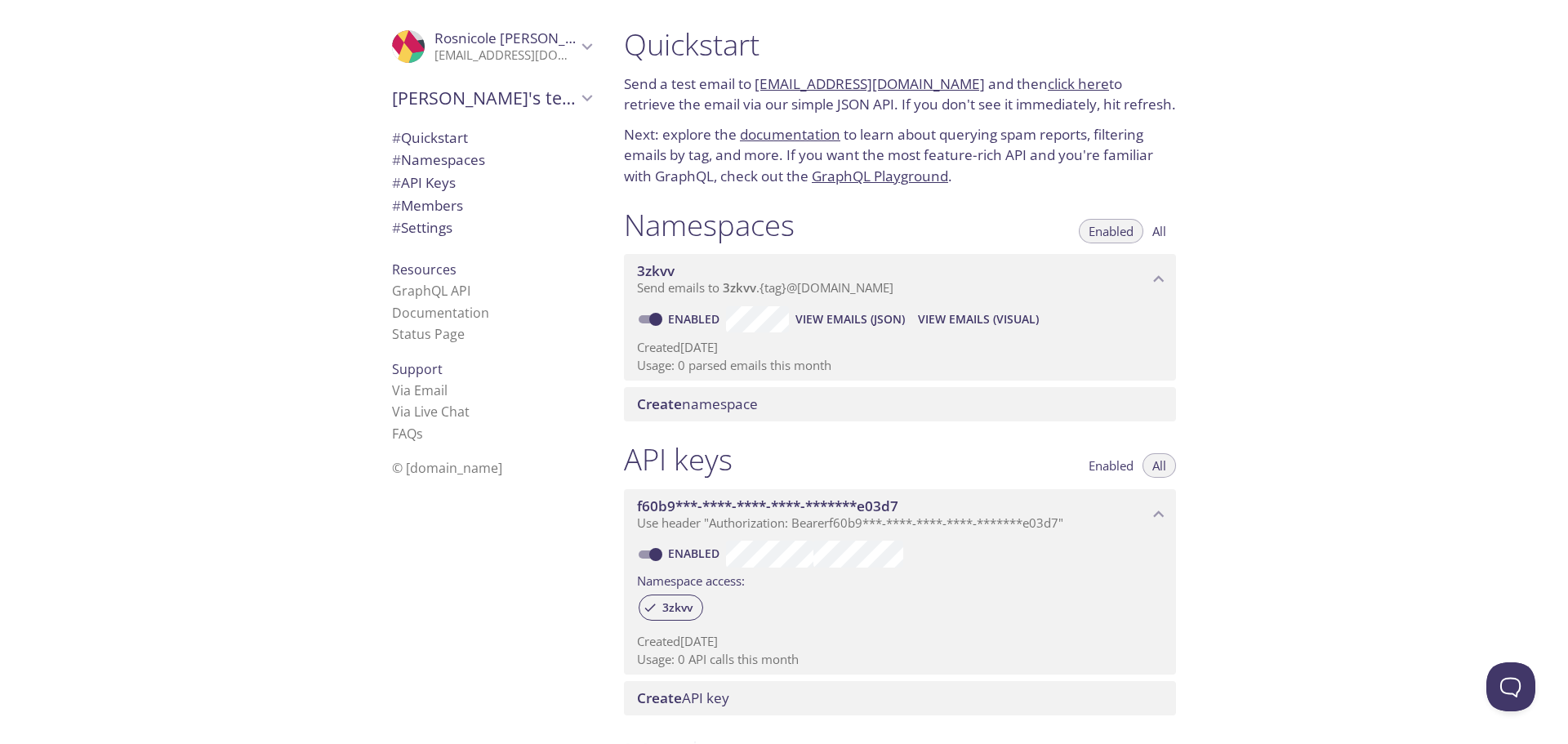
click at [769, 327] on span "View Emails (JSON)" at bounding box center [850, 319] width 109 height 19
click at [769, 312] on span "View Emails (Visual)" at bounding box center [978, 319] width 121 height 19
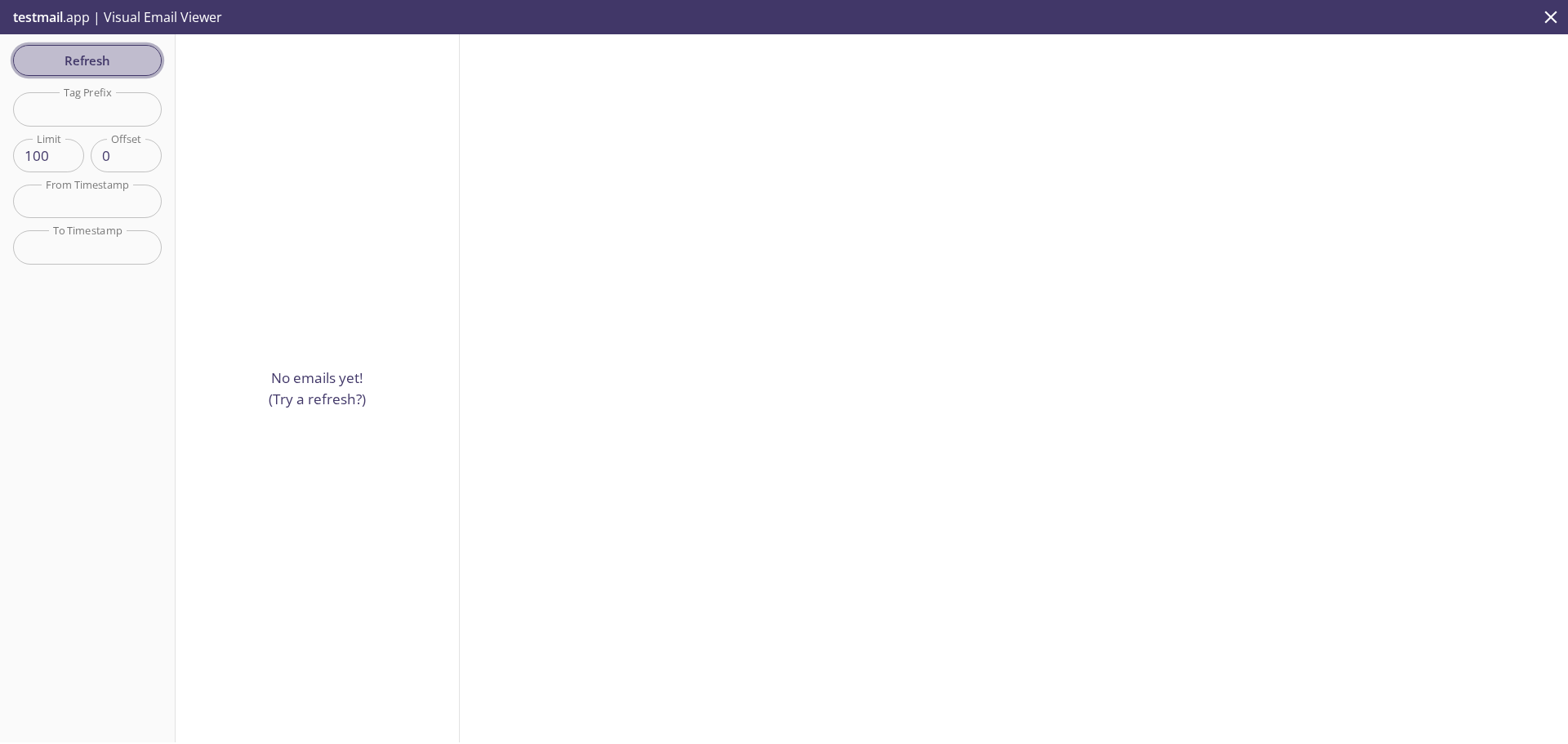
click at [104, 64] on span "Refresh" at bounding box center [87, 60] width 122 height 21
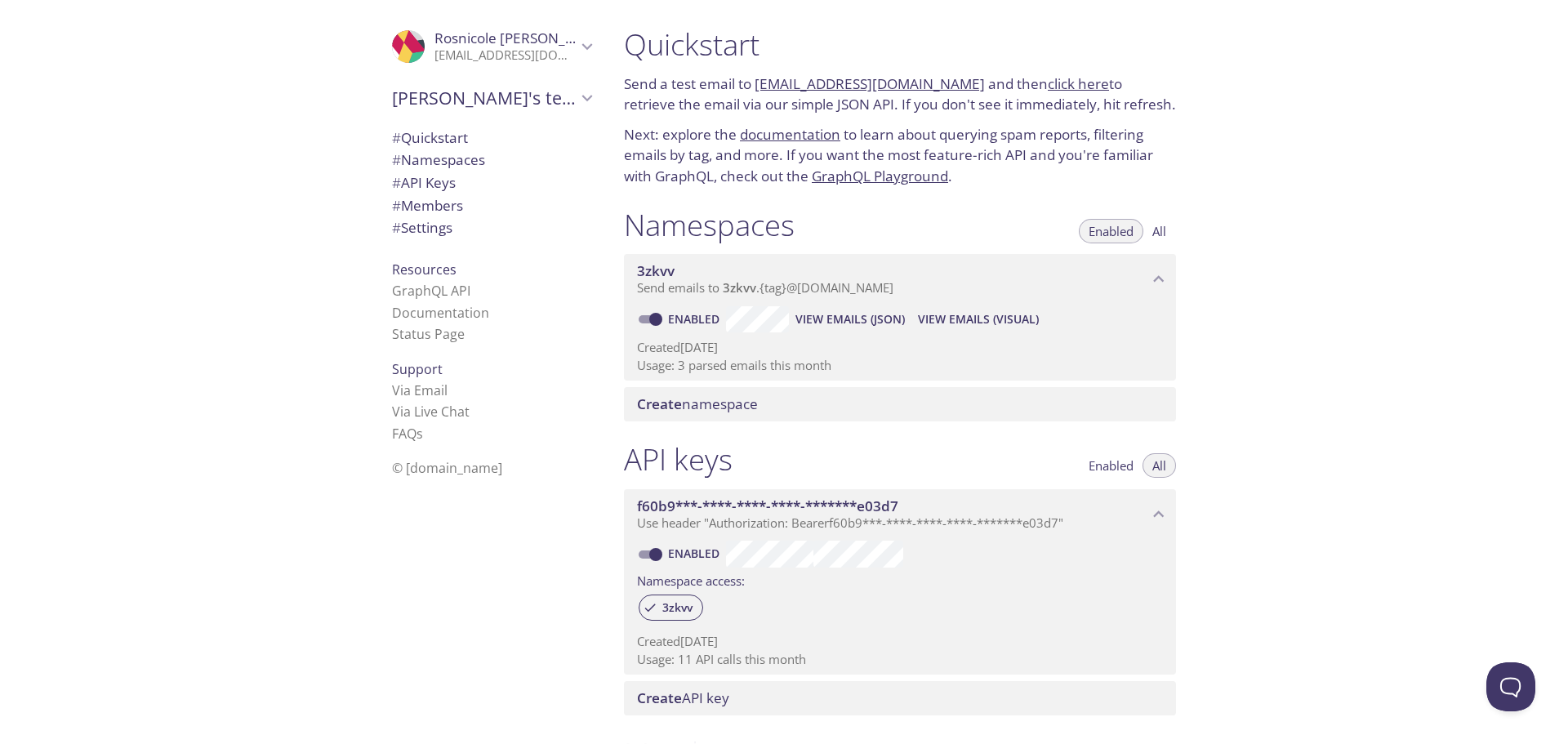
click at [769, 296] on div "3zkvv Send emails to 3zkvv . {tag} @[DOMAIN_NAME]" at bounding box center [900, 279] width 552 height 50
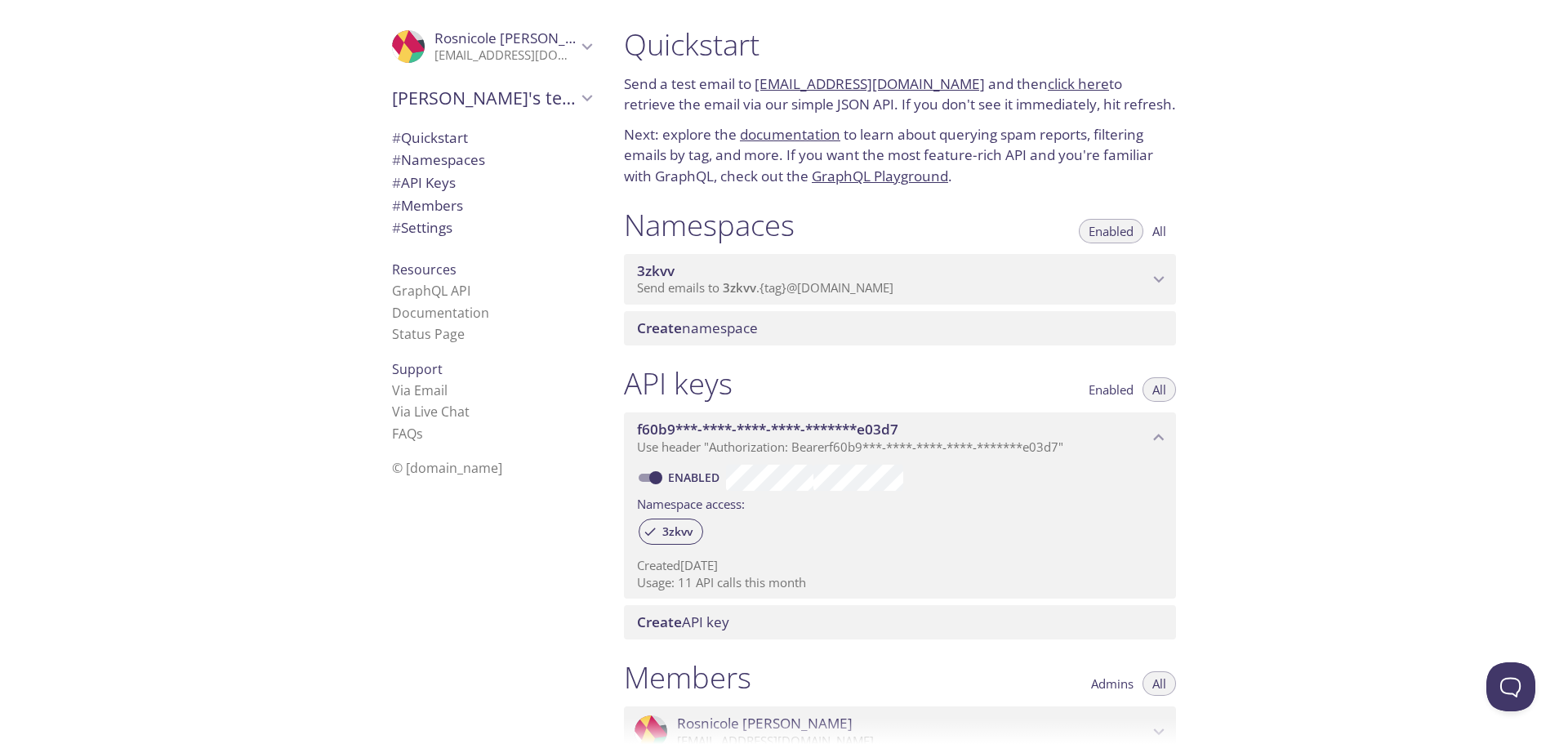
click at [769, 296] on div "3zkvv Send emails to 3zkvv . {tag} @[DOMAIN_NAME]" at bounding box center [900, 279] width 552 height 50
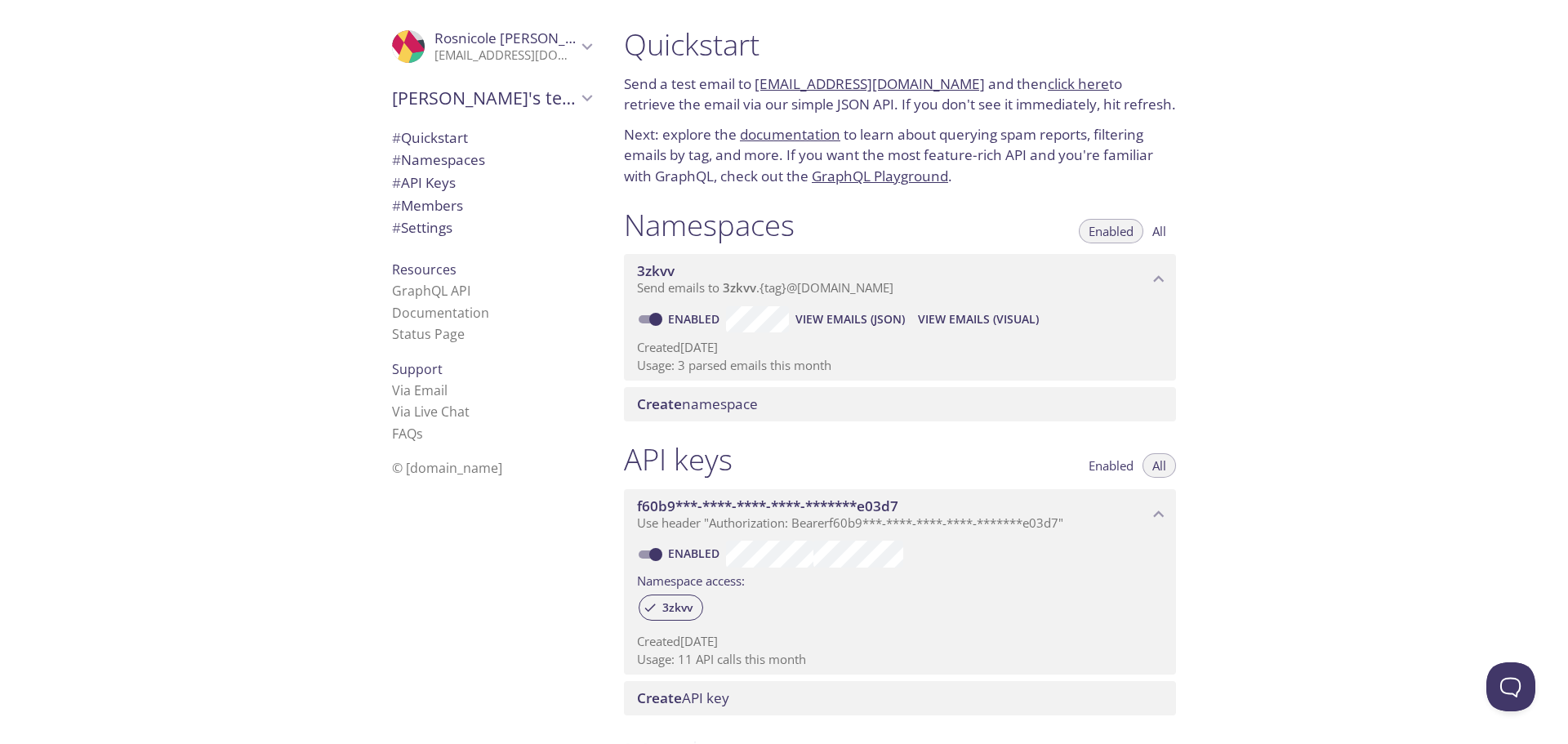
click at [769, 320] on span "View Emails (Visual)" at bounding box center [978, 319] width 121 height 19
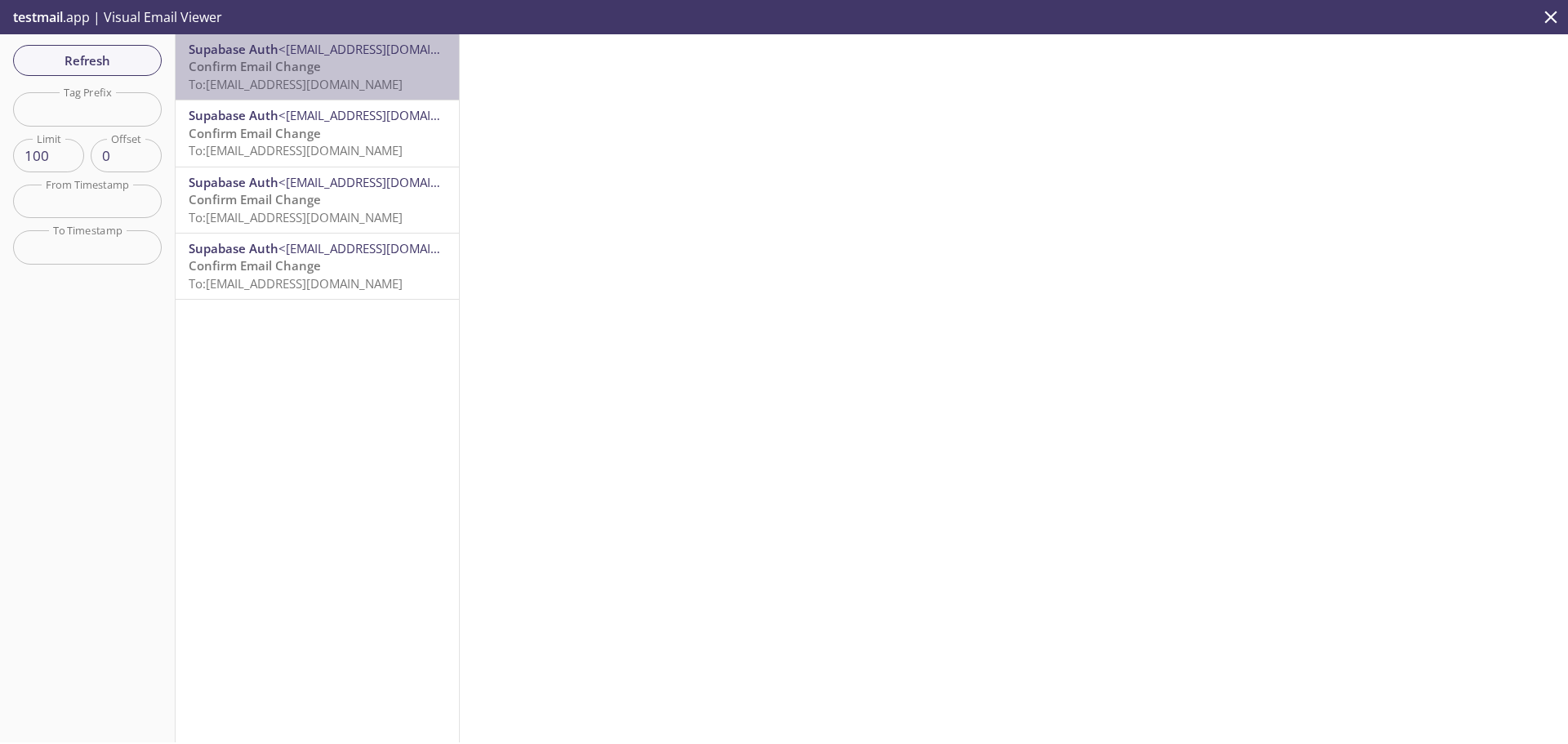
click at [326, 85] on span "To: [EMAIL_ADDRESS][DOMAIN_NAME]" at bounding box center [295, 84] width 214 height 16
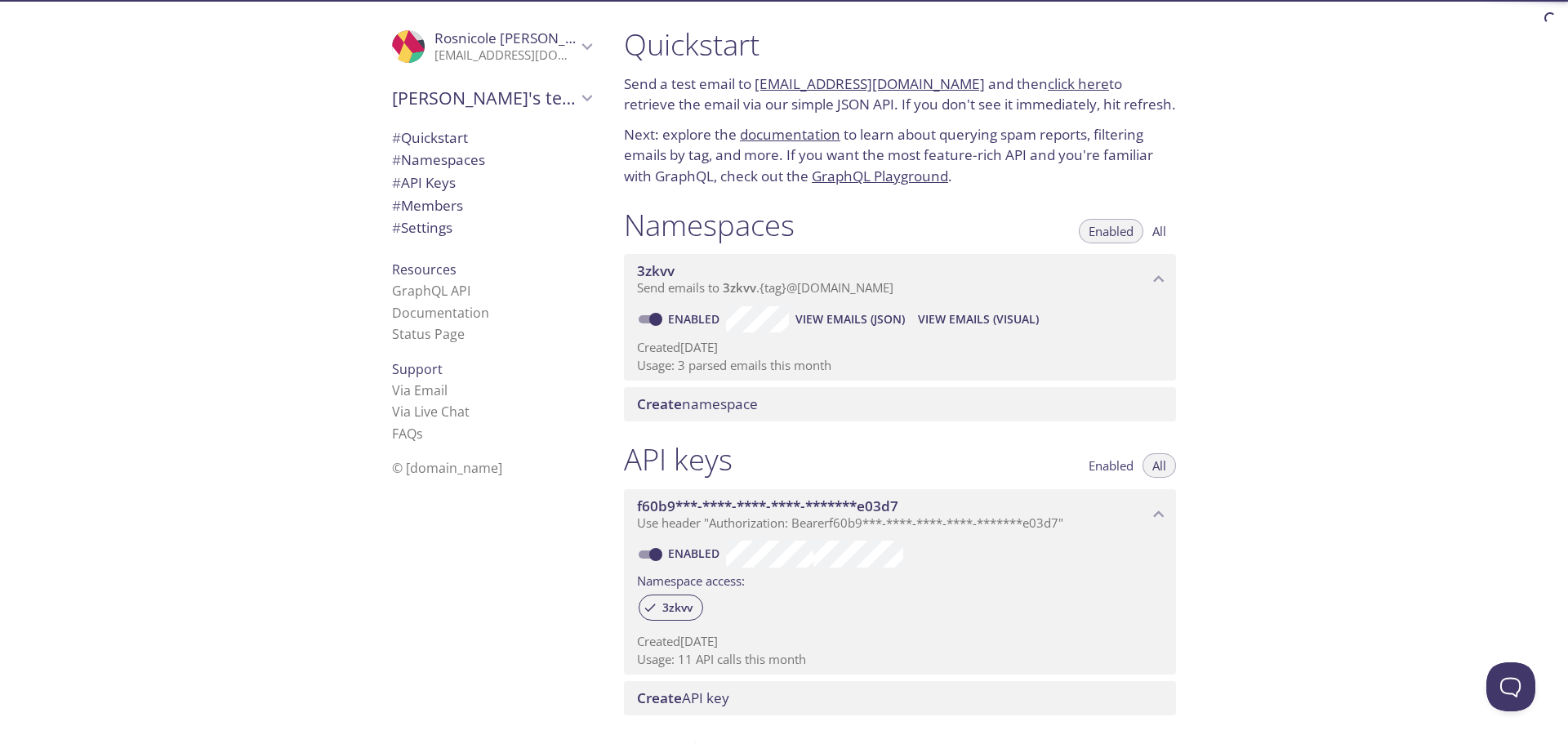
click at [769, 321] on span "View Emails (JSON)" at bounding box center [850, 319] width 109 height 19
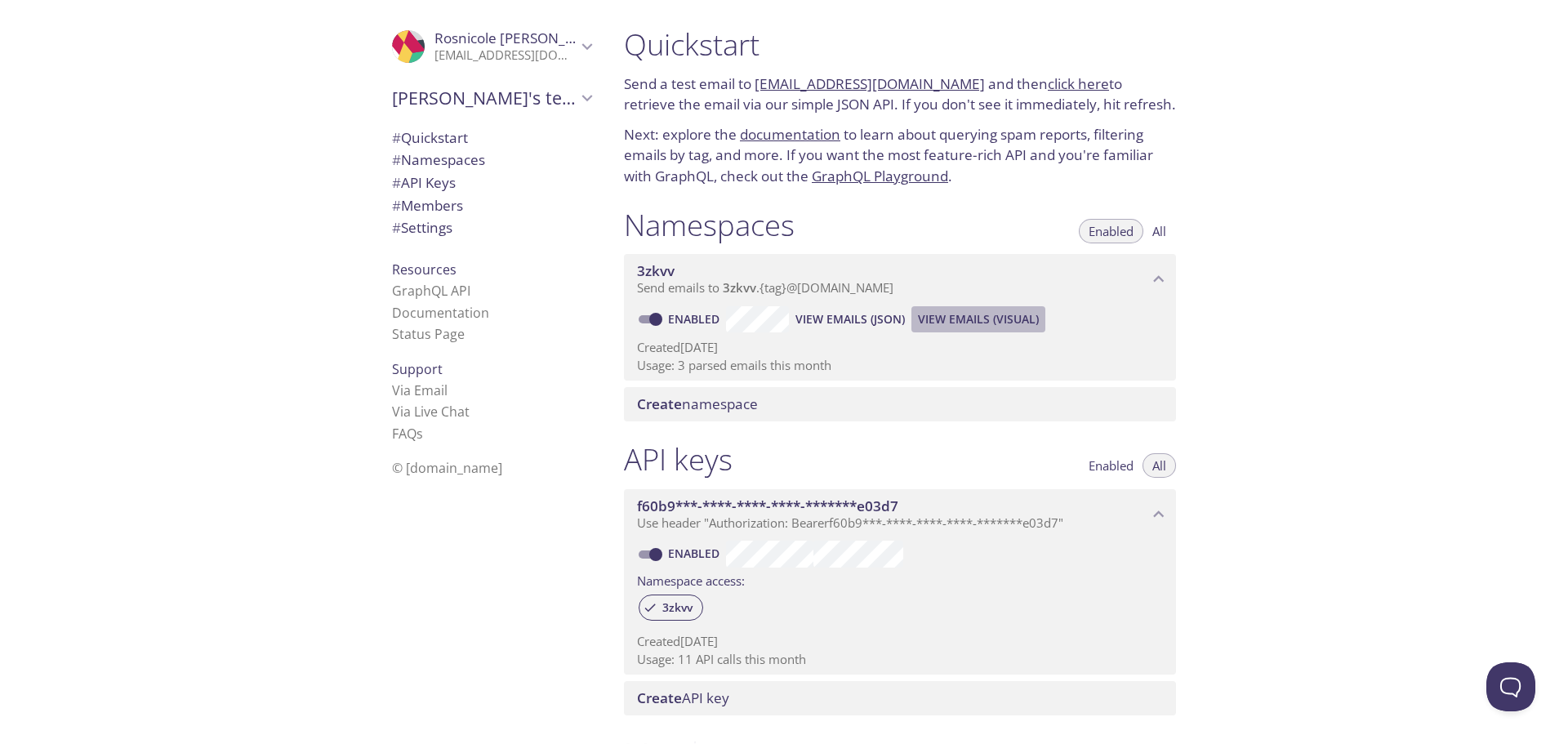
click at [769, 311] on span "View Emails (Visual)" at bounding box center [978, 319] width 121 height 19
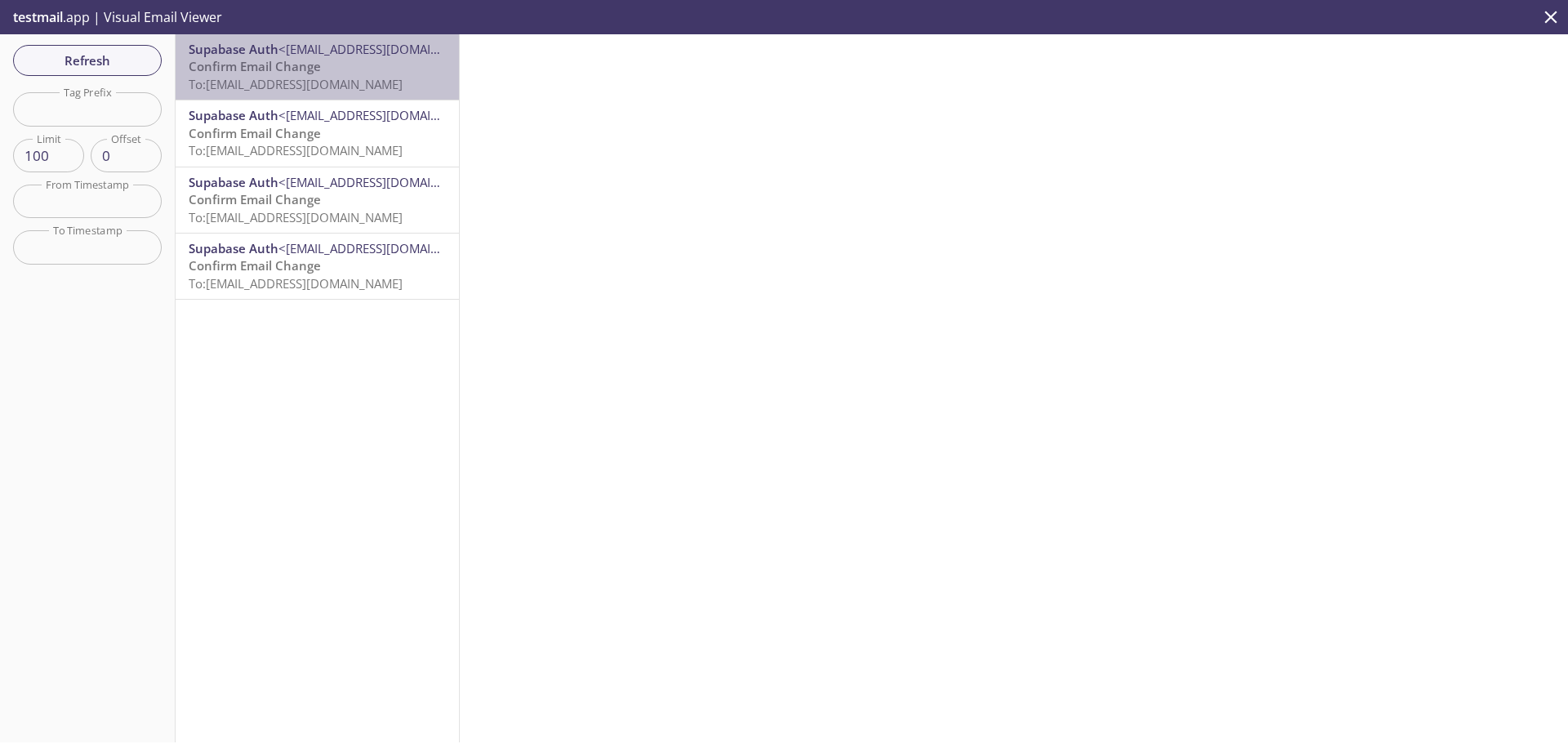
click at [400, 65] on p "Confirm Email Change To: [EMAIL_ADDRESS][DOMAIN_NAME]" at bounding box center [317, 75] width 258 height 35
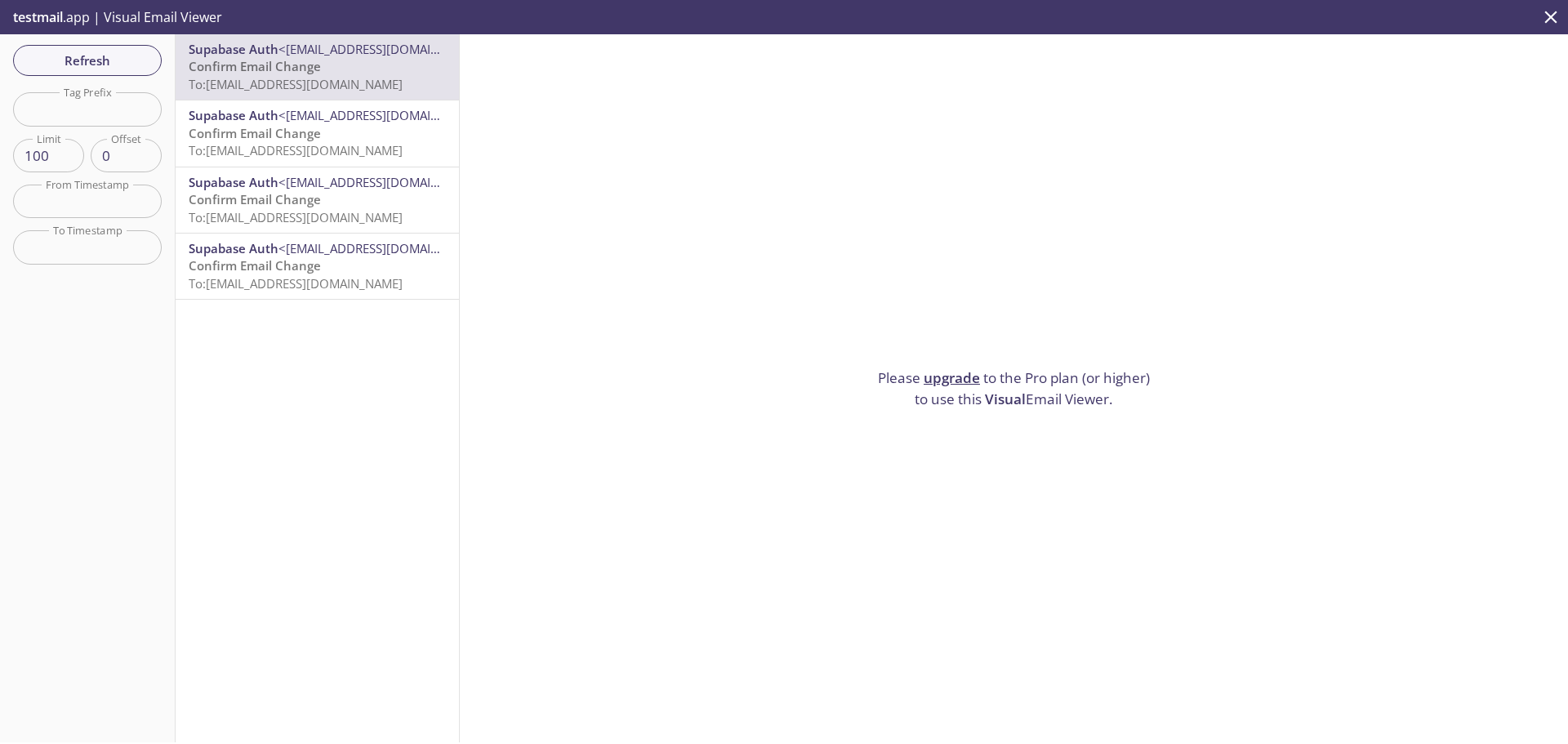
click at [115, 71] on span "Refresh" at bounding box center [87, 60] width 122 height 21
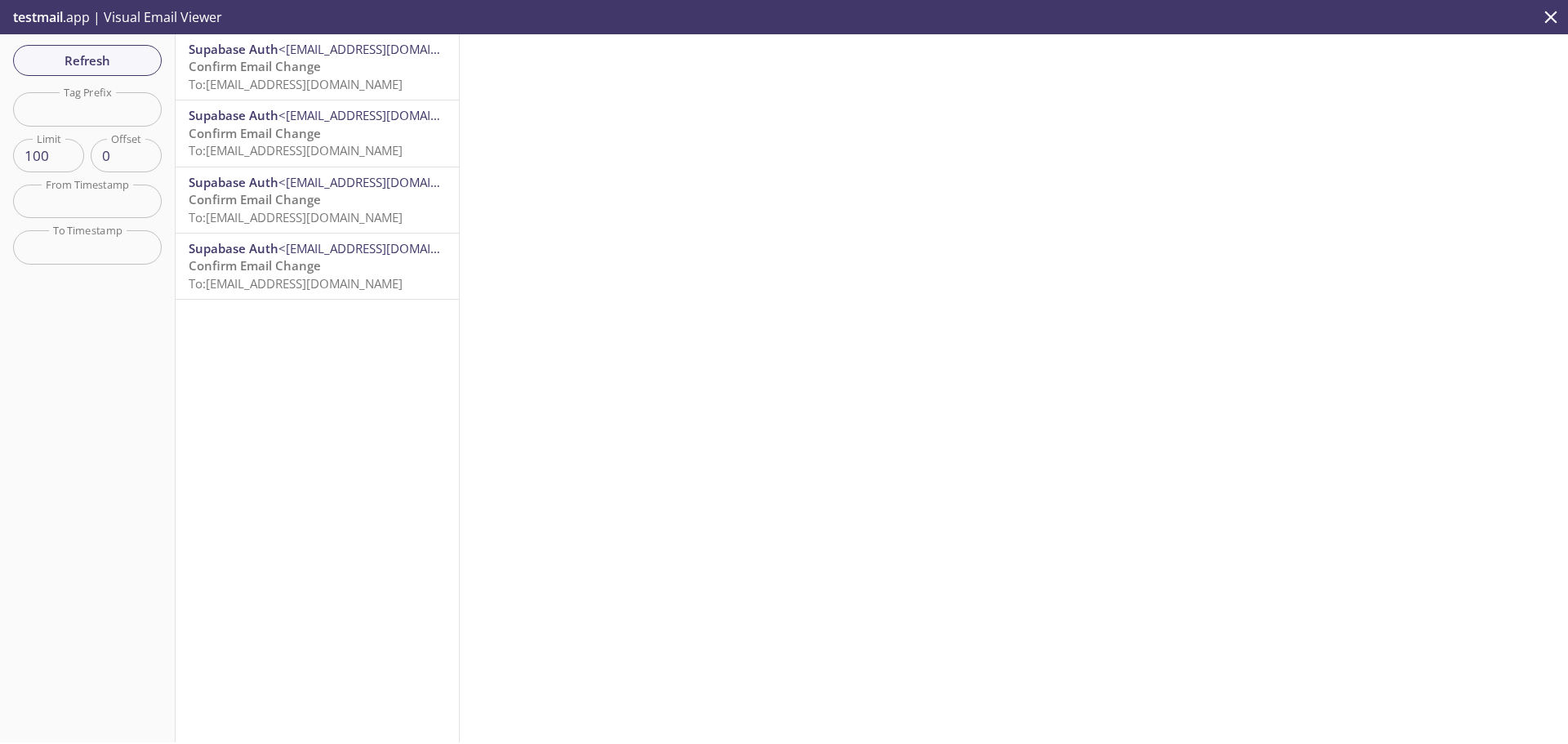
click at [334, 155] on span "To: [EMAIL_ADDRESS][DOMAIN_NAME]" at bounding box center [295, 149] width 214 height 16
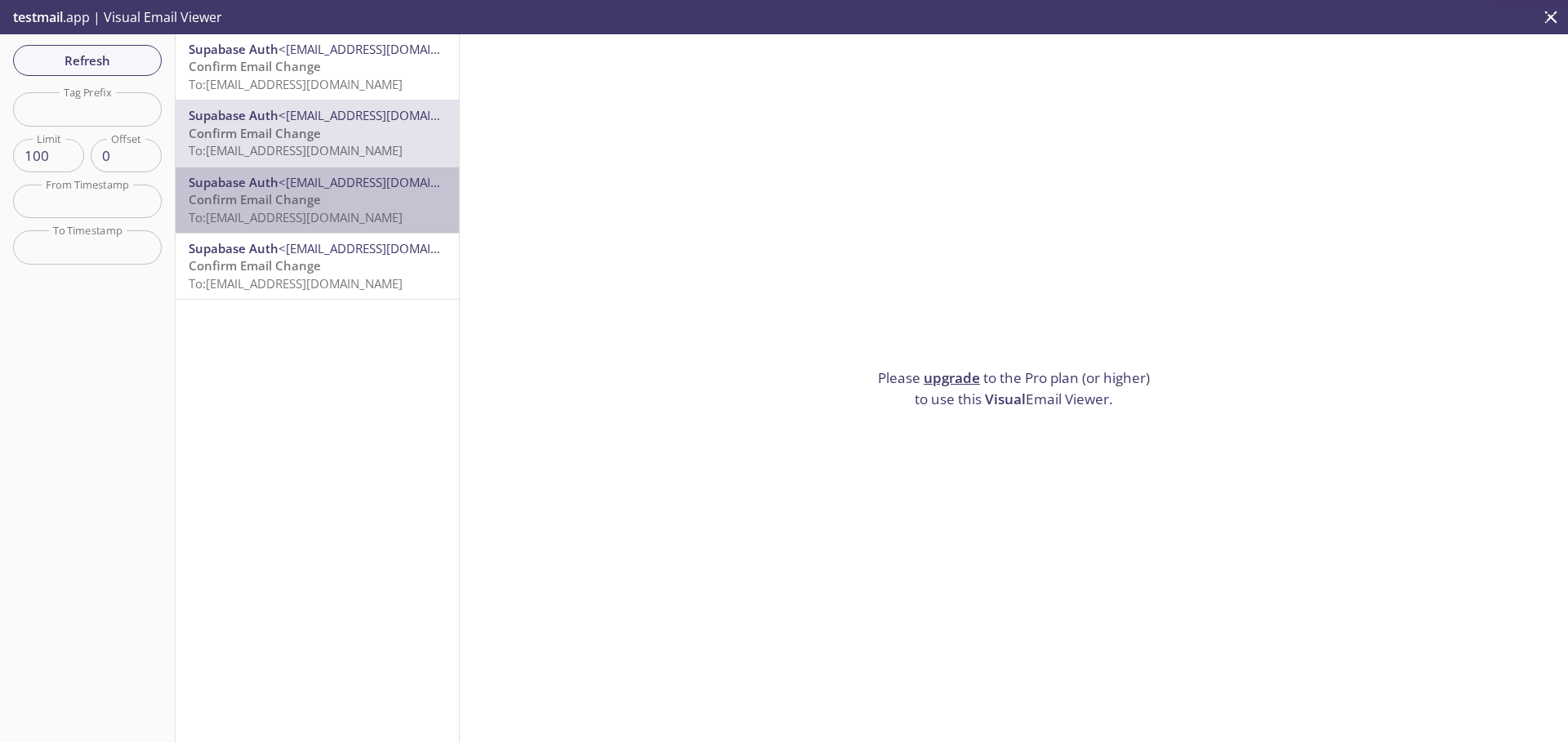
drag, startPoint x: 364, startPoint y: 204, endPoint x: 370, endPoint y: 266, distance: 62.3
click at [365, 204] on p "Confirm Email Change To: [EMAIL_ADDRESS][DOMAIN_NAME]" at bounding box center [317, 209] width 258 height 35
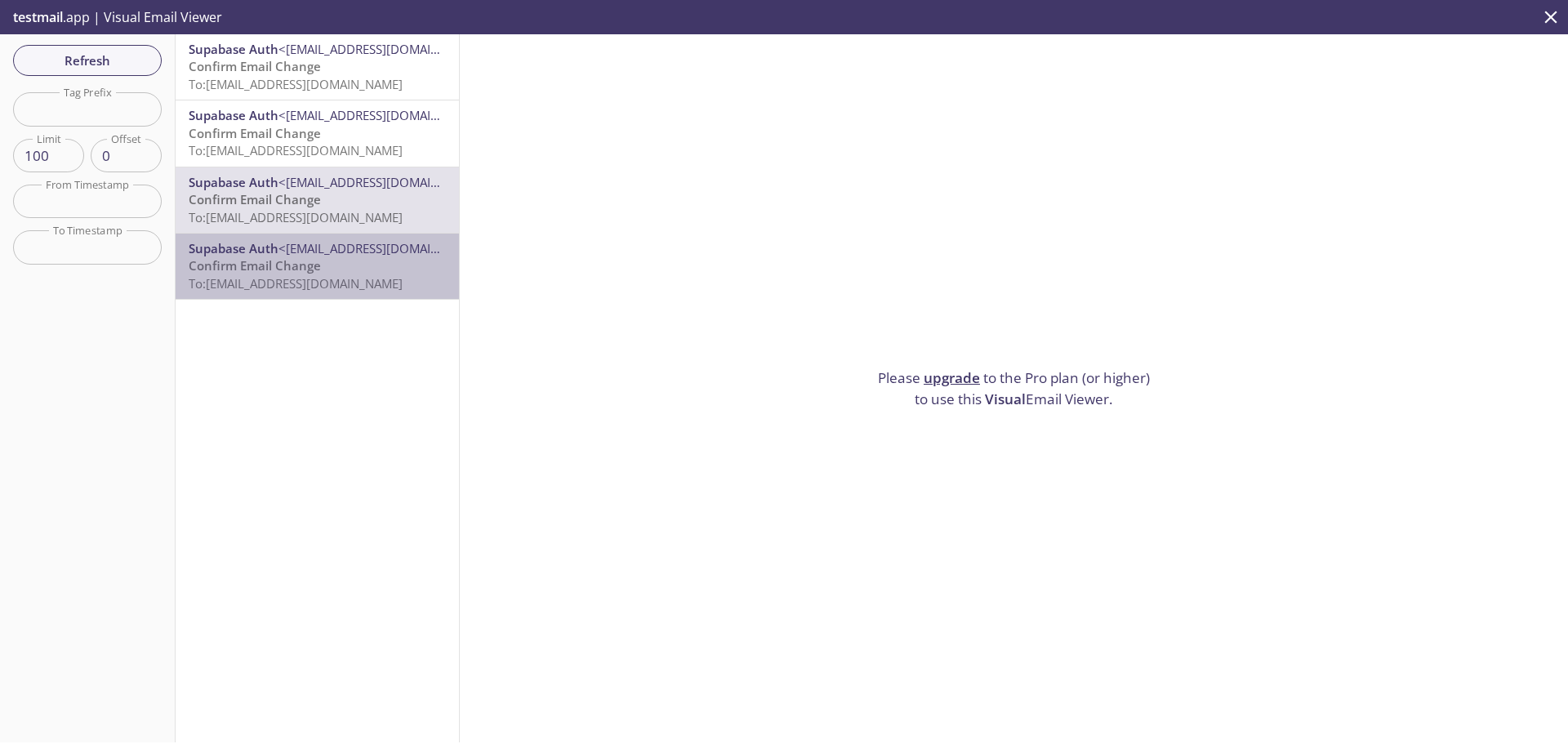
click at [362, 289] on span "To: [EMAIL_ADDRESS][DOMAIN_NAME]" at bounding box center [295, 283] width 214 height 16
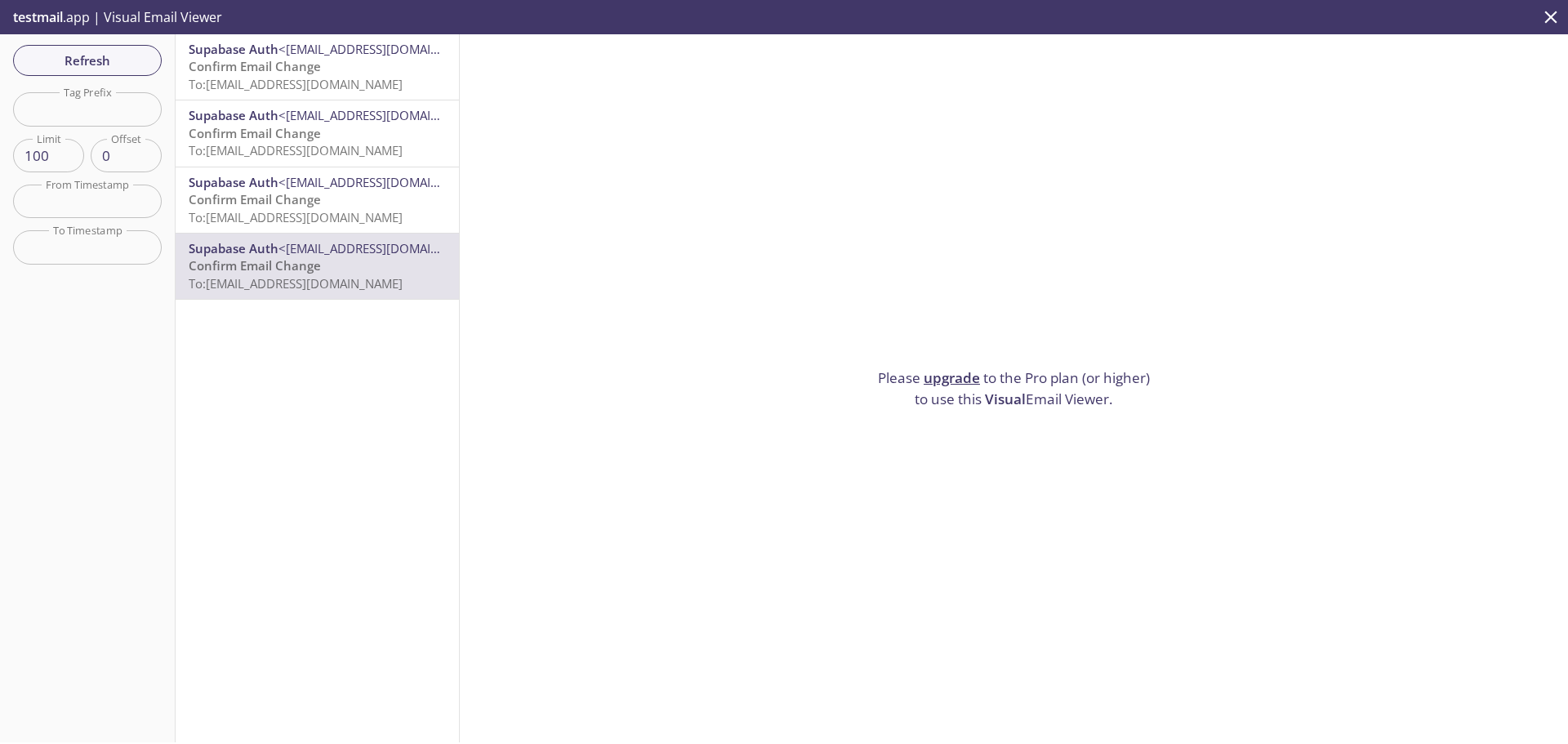
drag, startPoint x: 533, startPoint y: 91, endPoint x: 543, endPoint y: 29, distance: 62.8
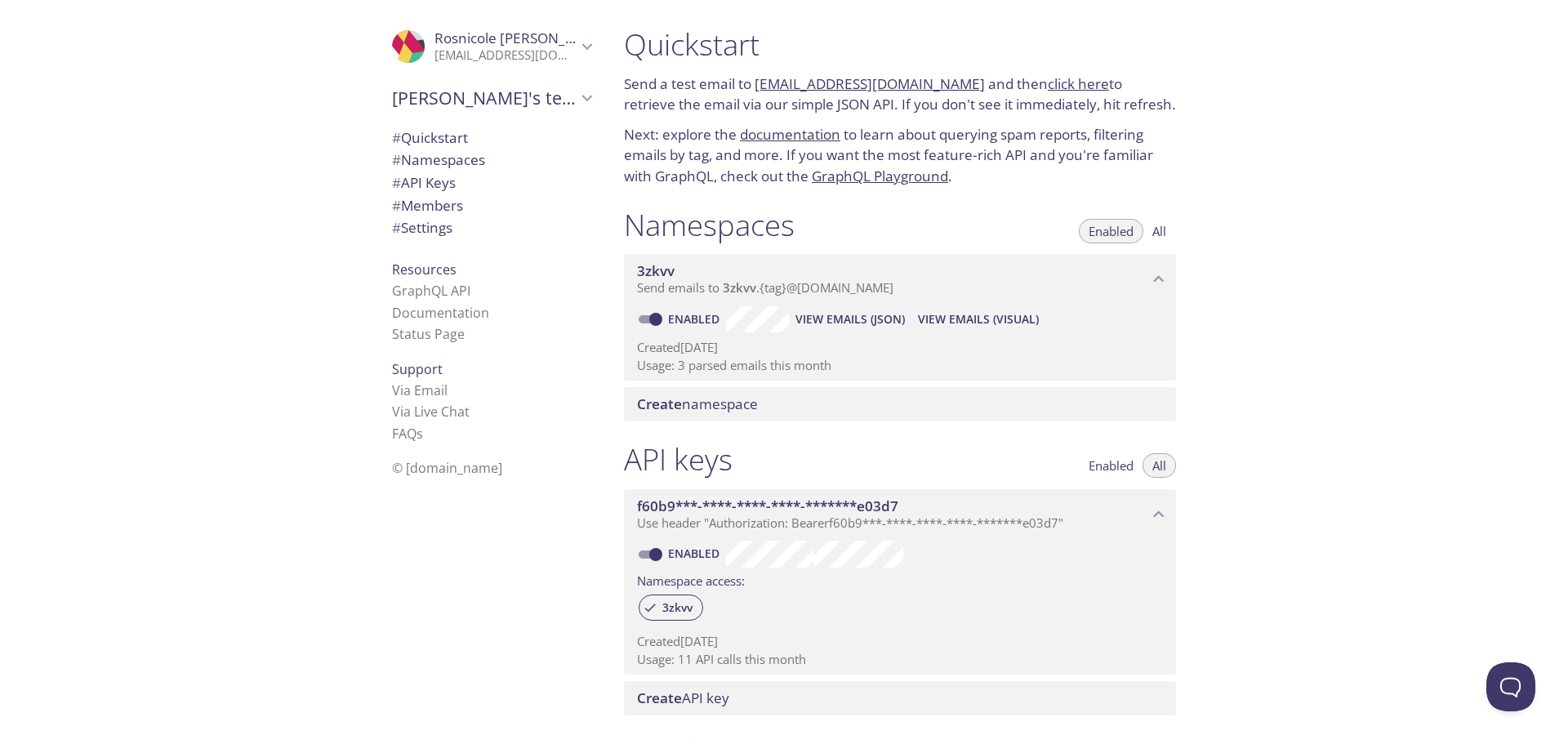
click at [769, 291] on p "Send emails to 3zkvv . {tag} @[DOMAIN_NAME]" at bounding box center [892, 288] width 511 height 16
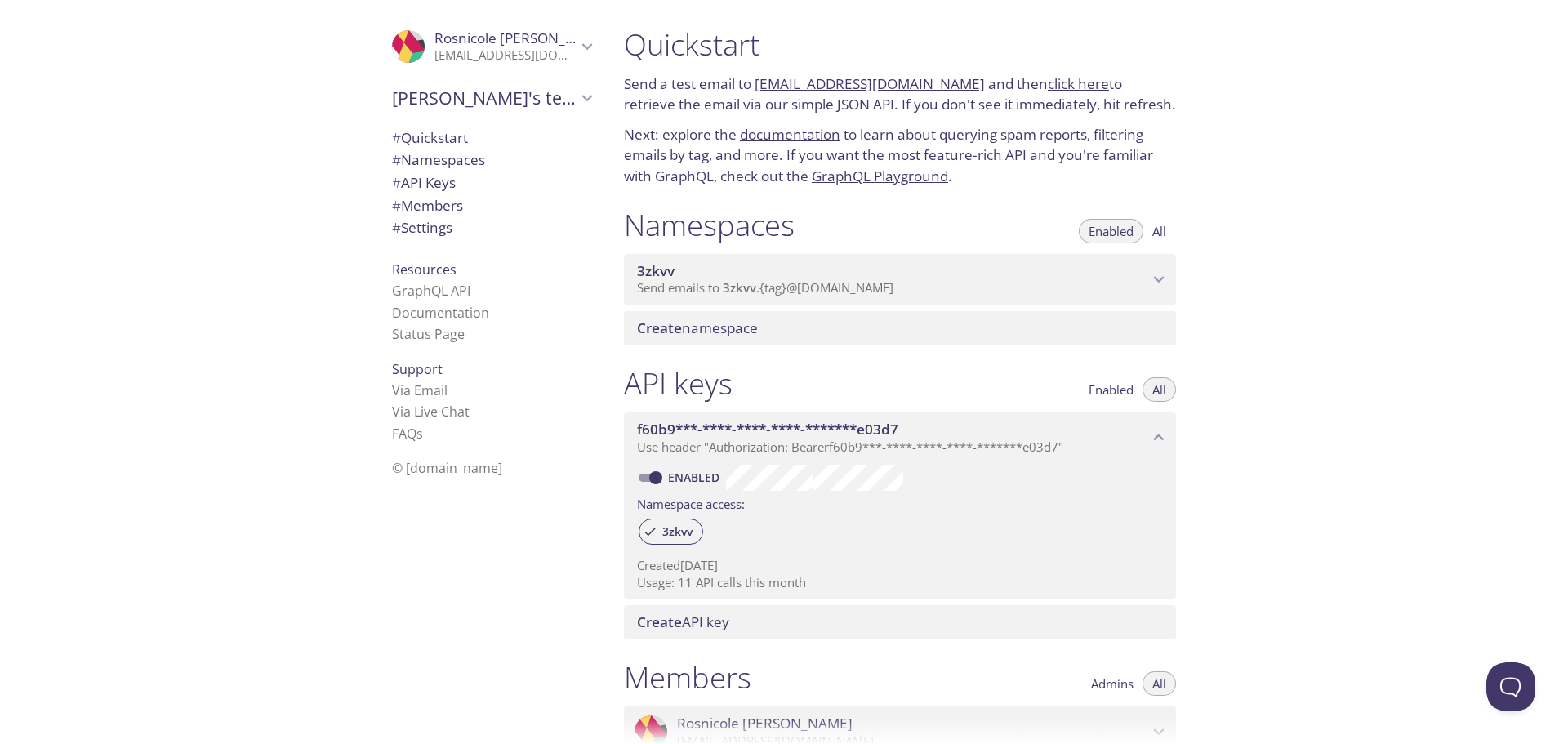
click at [769, 292] on p "Send emails to 3zkvv . {tag} @[DOMAIN_NAME]" at bounding box center [892, 288] width 511 height 16
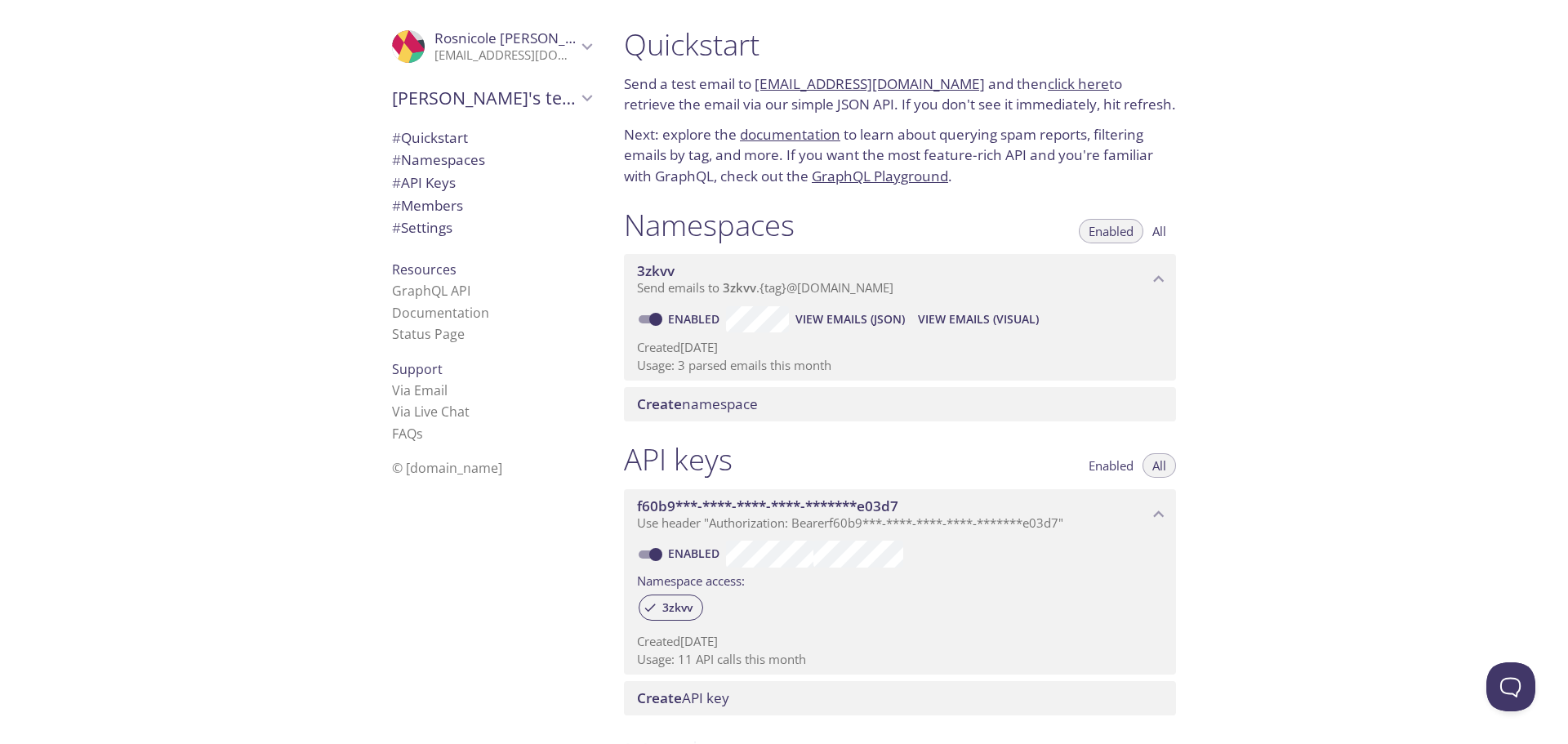
click at [769, 359] on p "Usage: 3 parsed emails this month" at bounding box center [899, 365] width 526 height 17
click at [769, 320] on span "View Emails (Visual)" at bounding box center [978, 319] width 121 height 19
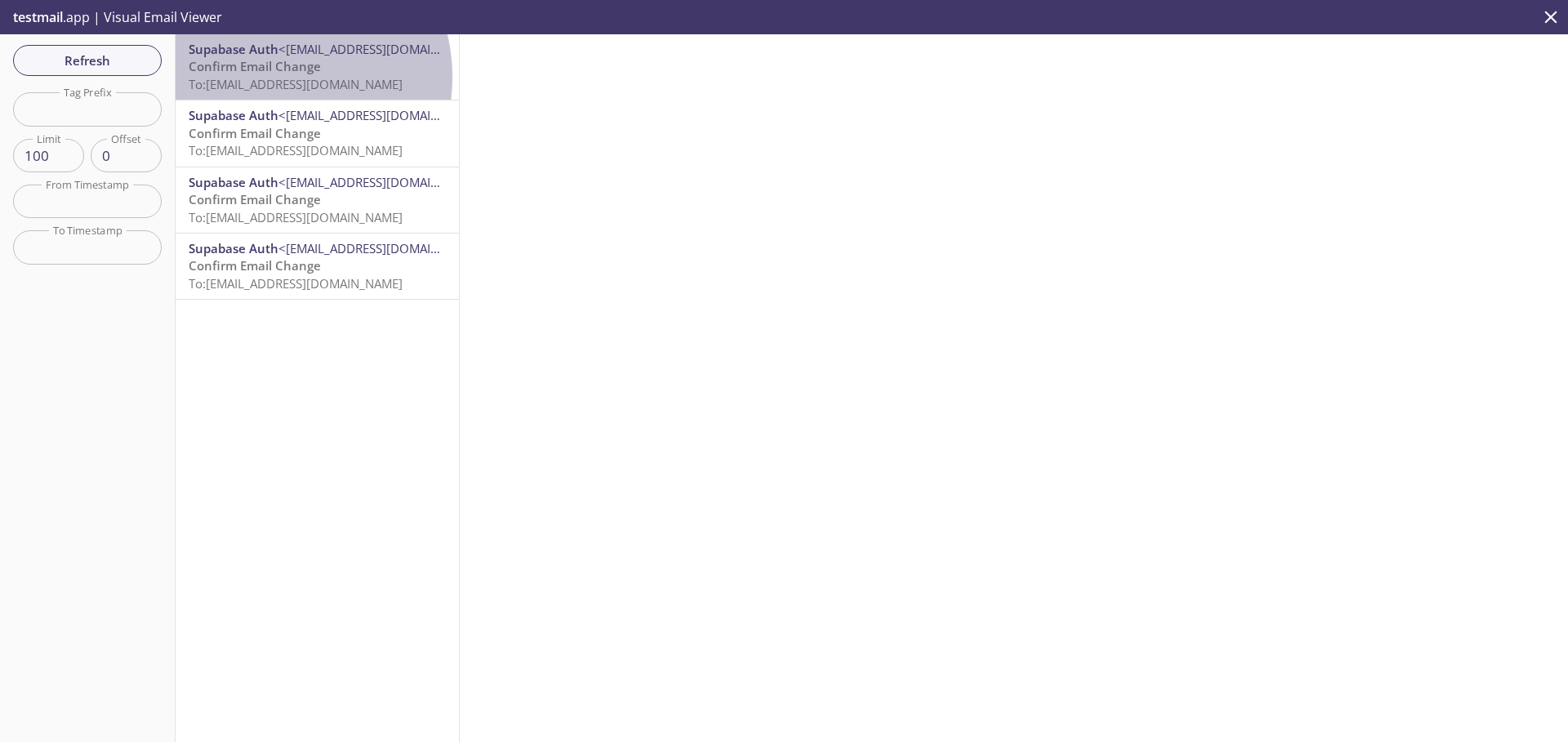
click at [271, 76] on span "To: [EMAIL_ADDRESS][DOMAIN_NAME]" at bounding box center [295, 84] width 214 height 16
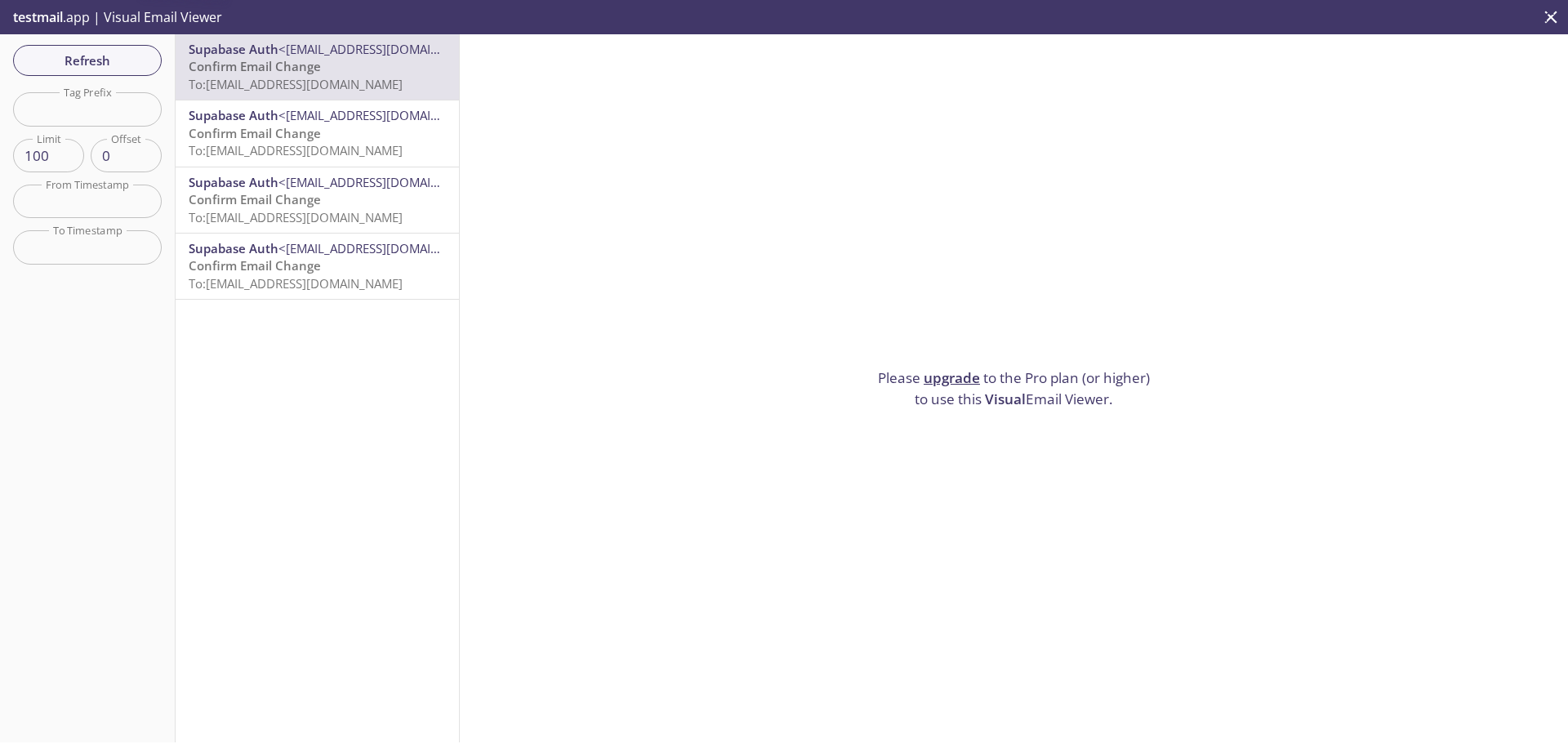
click at [290, 115] on span "<[EMAIL_ADDRESS][DOMAIN_NAME]>" at bounding box center [384, 115] width 211 height 16
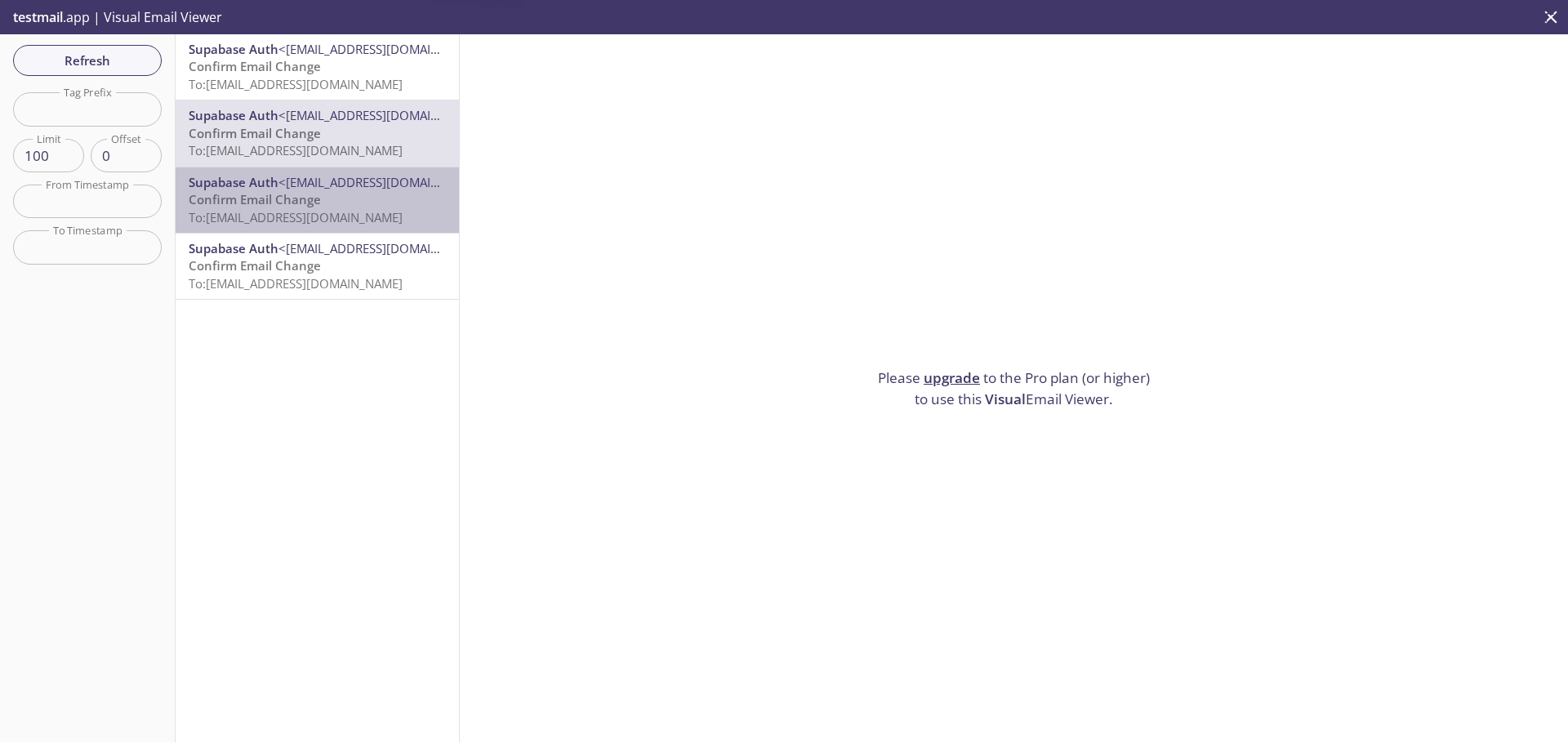
click at [317, 195] on span "Confirm Email Change" at bounding box center [255, 199] width 133 height 16
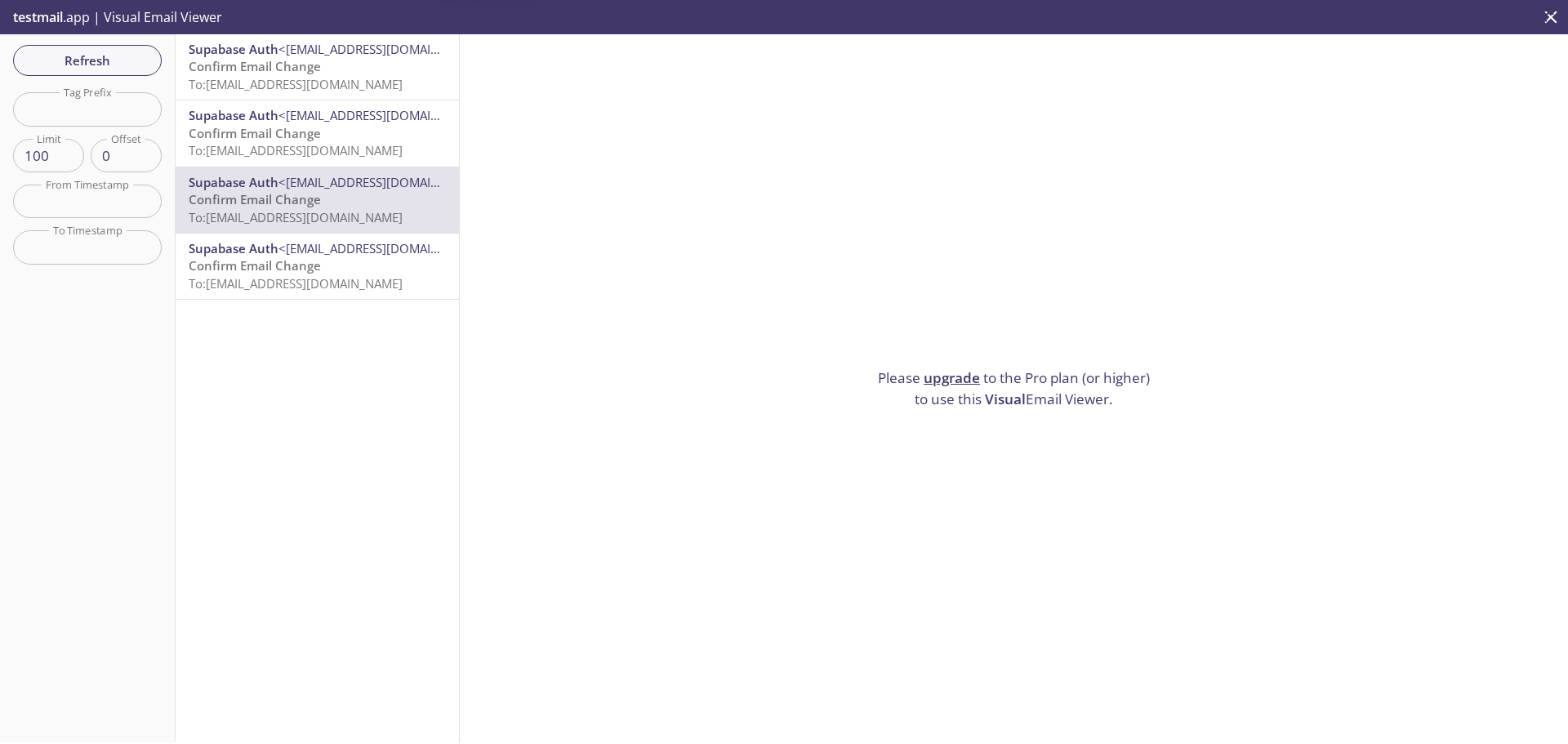
click at [338, 260] on p "Confirm Email Change To: [EMAIL_ADDRESS][DOMAIN_NAME]" at bounding box center [317, 275] width 258 height 35
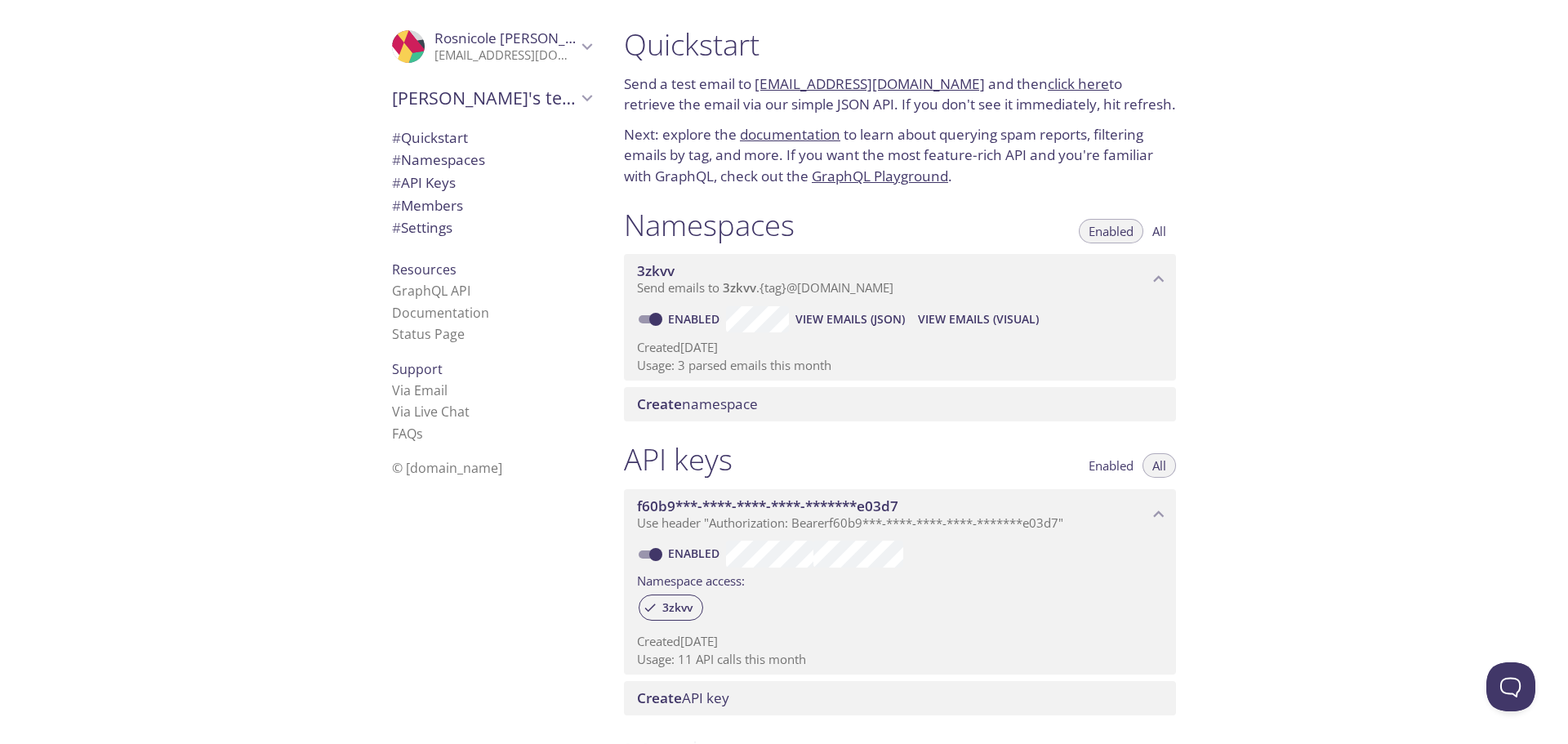
click at [769, 322] on span "View Emails (JSON)" at bounding box center [850, 319] width 109 height 19
